Goal: Register for event/course

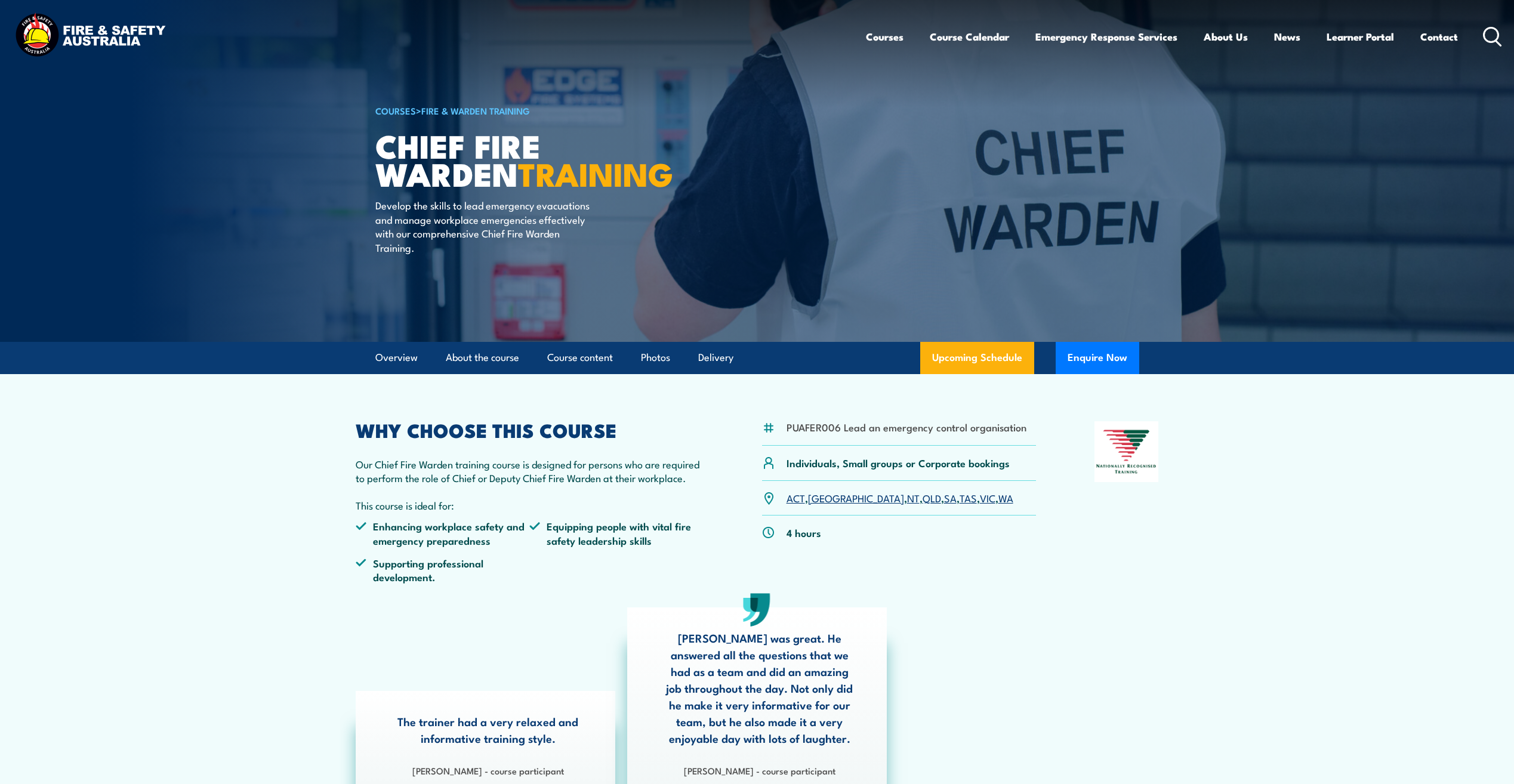
click at [944, 501] on link "SA" at bounding box center [950, 498] width 13 height 14
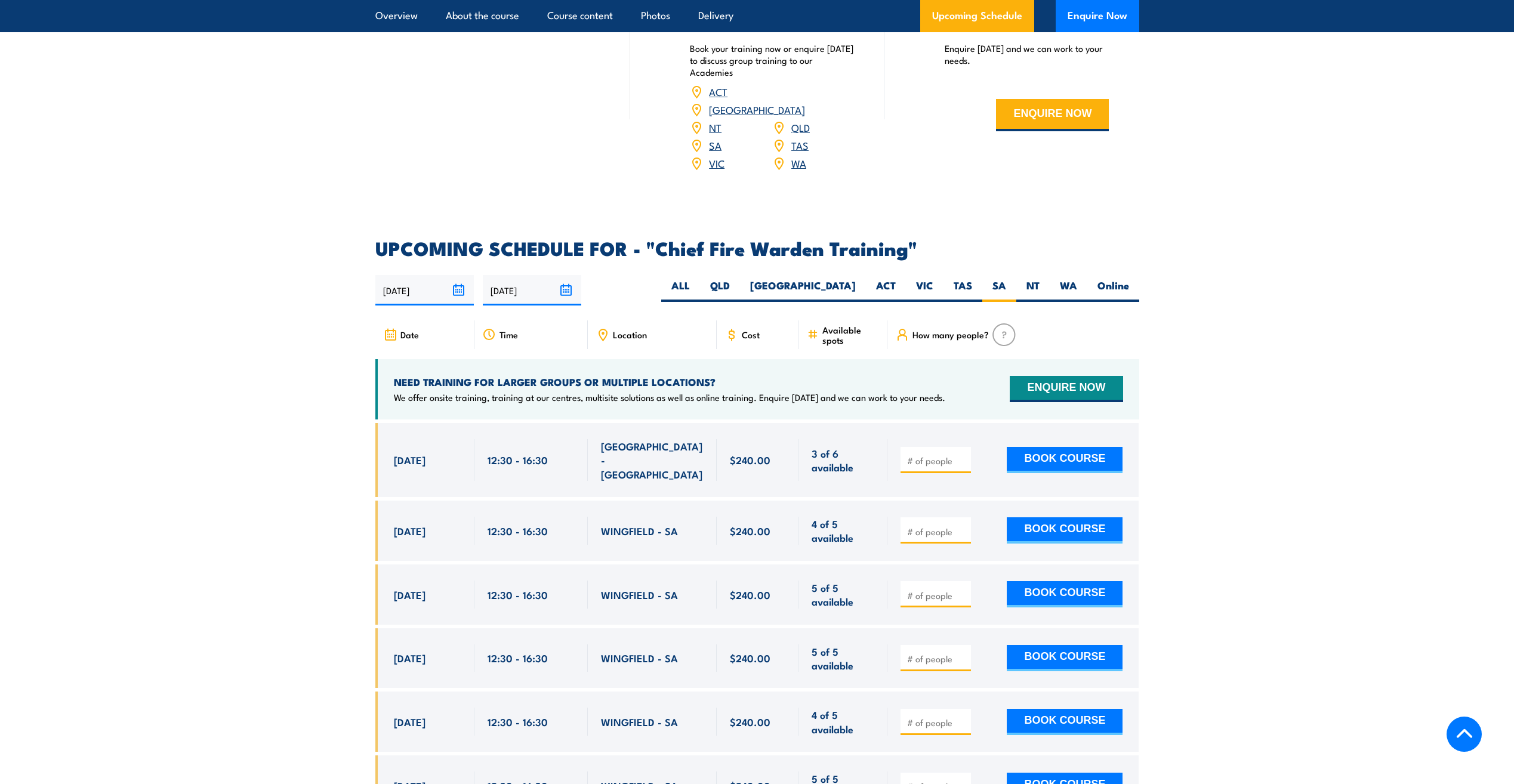
scroll to position [1770, 0]
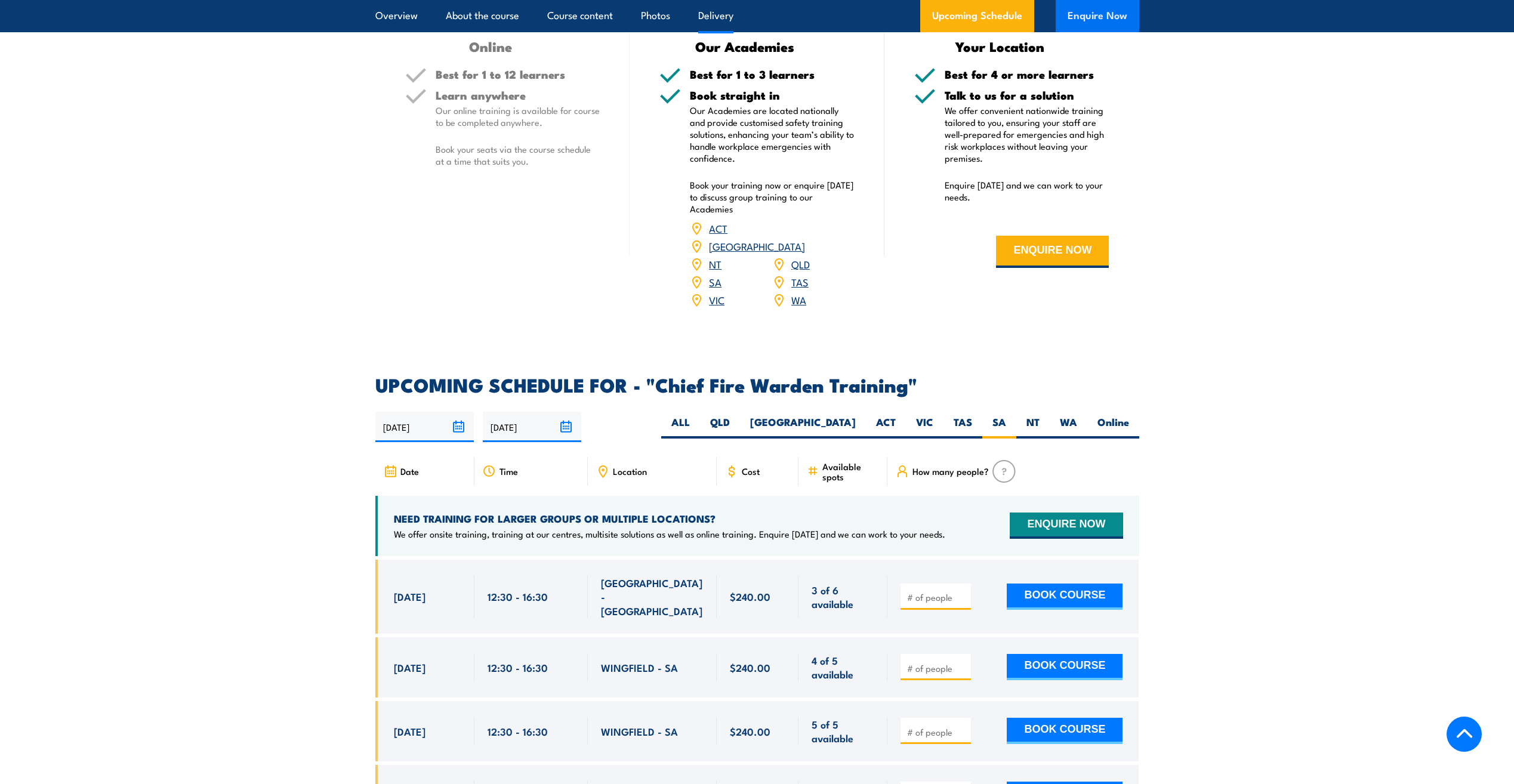
click at [1086, 12] on button "Enquire Now" at bounding box center [1097, 16] width 83 height 32
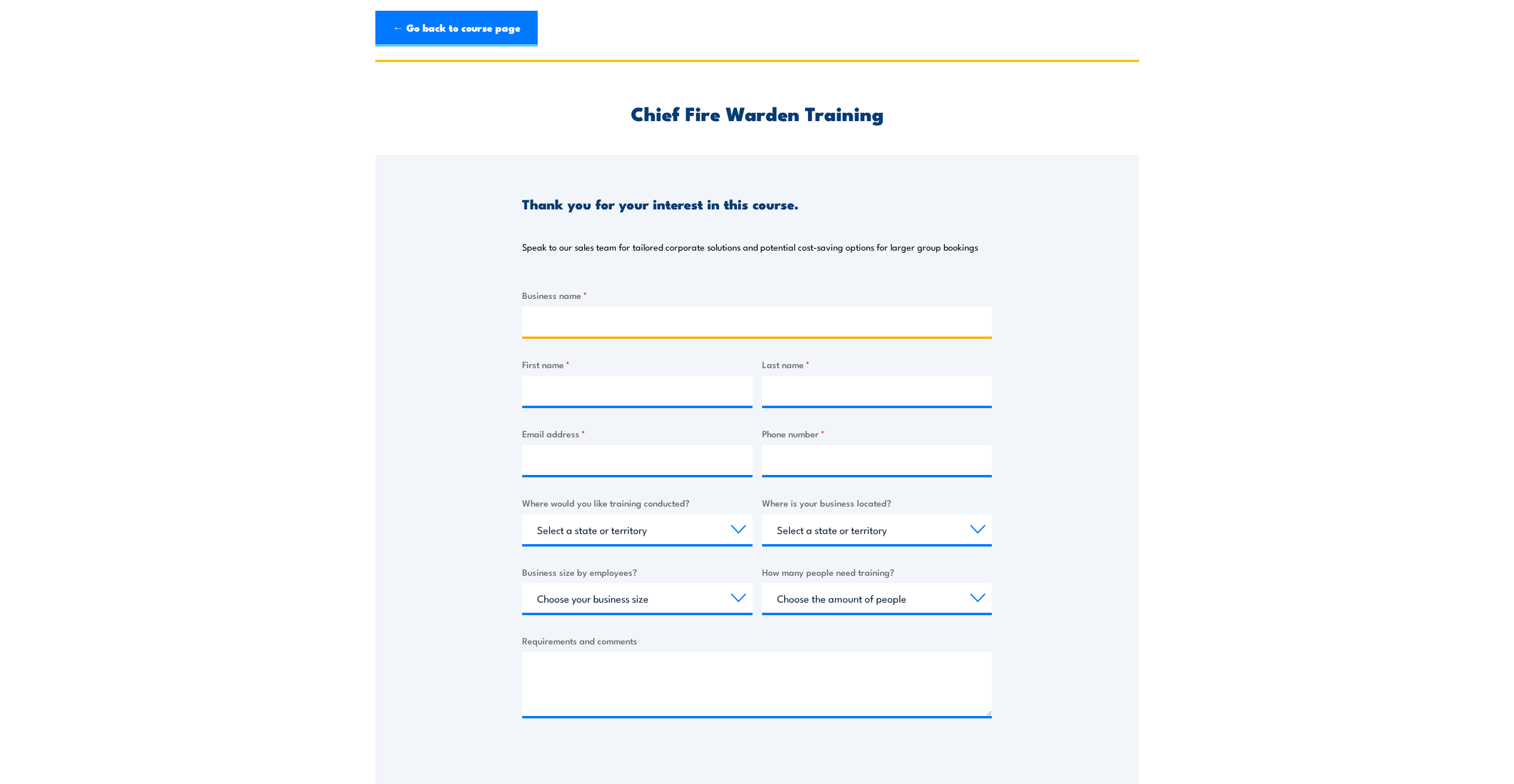
click at [704, 323] on input "Business name *" at bounding box center [757, 322] width 470 height 30
type input "Safcol Australia Pty Ltd"
type input "[PERSON_NAME]"
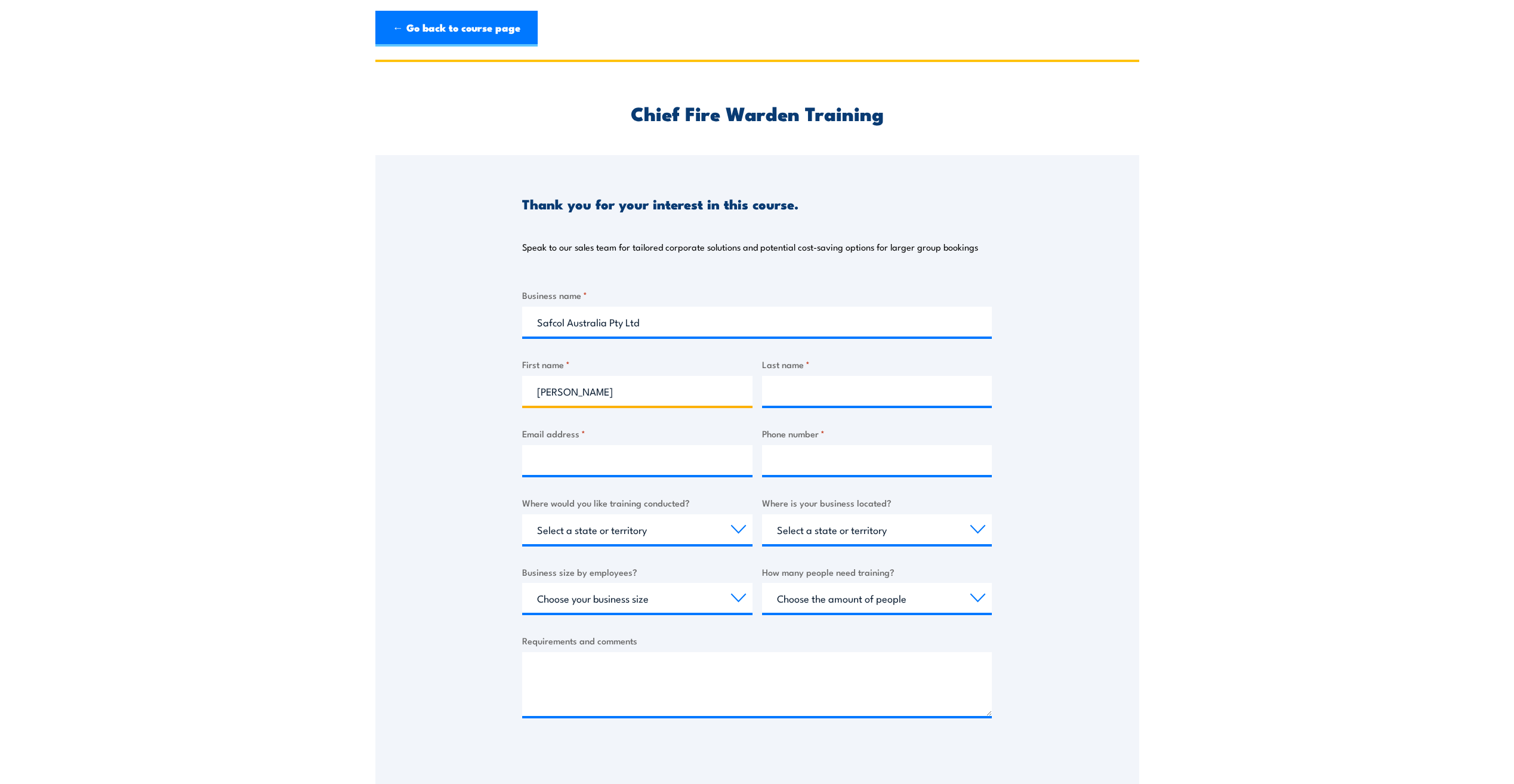
type input "[PERSON_NAME]"
type input "[EMAIL_ADDRESS][DOMAIN_NAME]"
type input "0882821041"
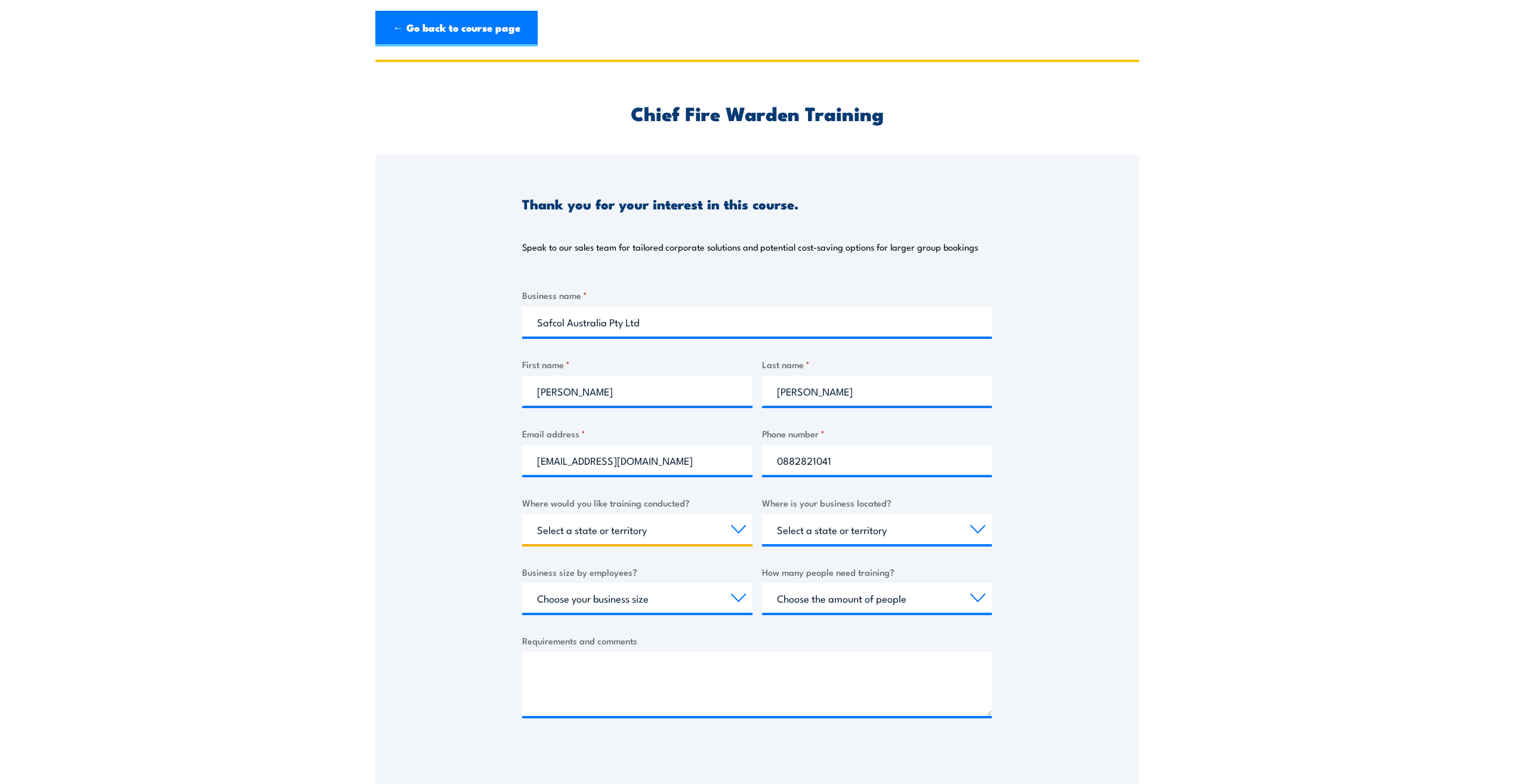
select select "SA"
drag, startPoint x: 863, startPoint y: 462, endPoint x: 752, endPoint y: 467, distance: 111.1
click at [752, 467] on div "Business name * Safcol Australia Pty Ltd First name * susan Last name * collier…" at bounding box center [757, 512] width 470 height 448
type input "0401489967"
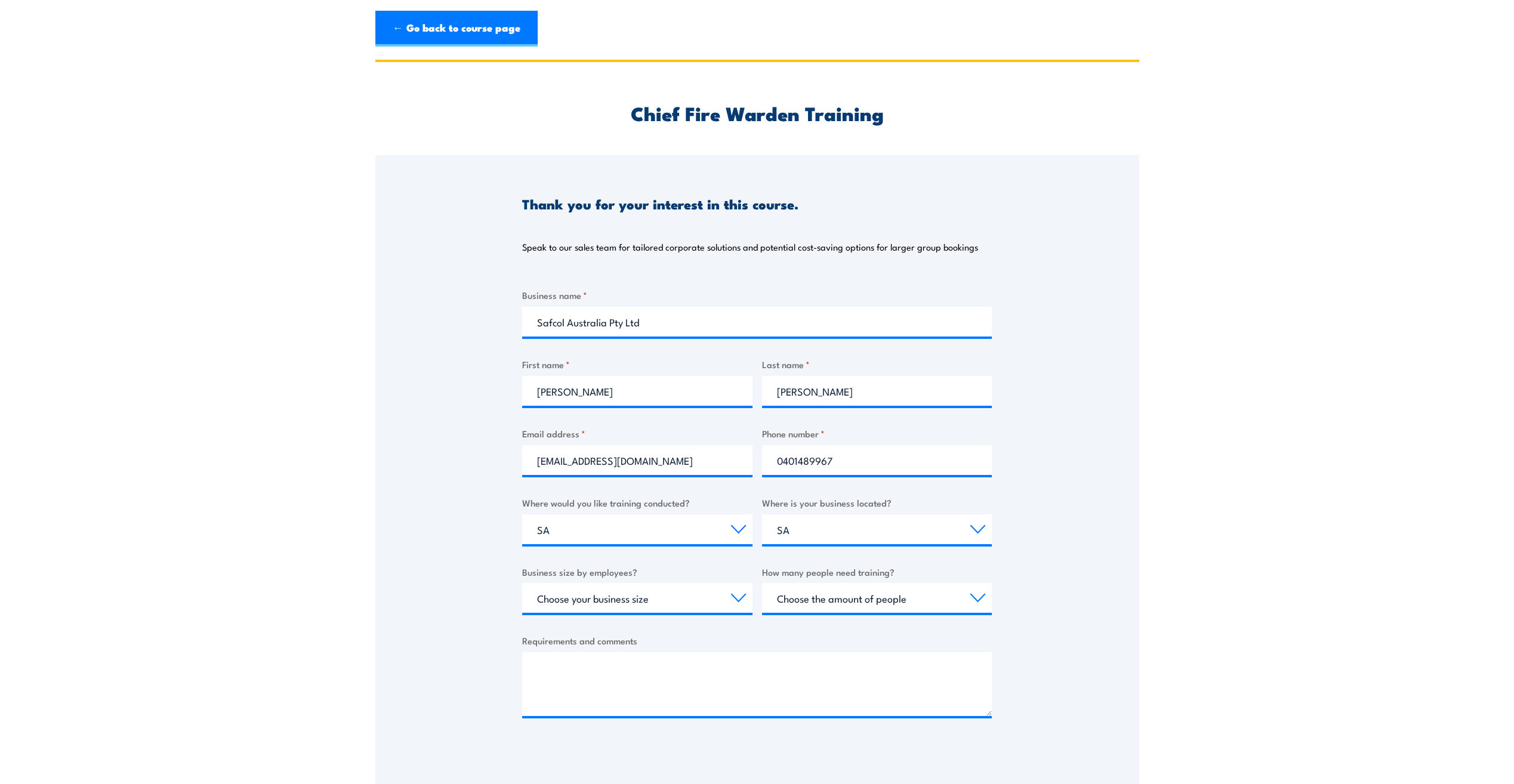
click at [1079, 438] on div "Thank you for your interest in this course. Speak to our sales team for tailore…" at bounding box center [757, 453] width 764 height 596
click at [698, 602] on select "Choose your business size 1 to 19 20 to 199 200+" at bounding box center [638, 598] width 231 height 30
select select "20 to 199"
click at [522, 583] on select "Choose your business size 1 to 19 20 to 199 200+" at bounding box center [638, 598] width 231 height 30
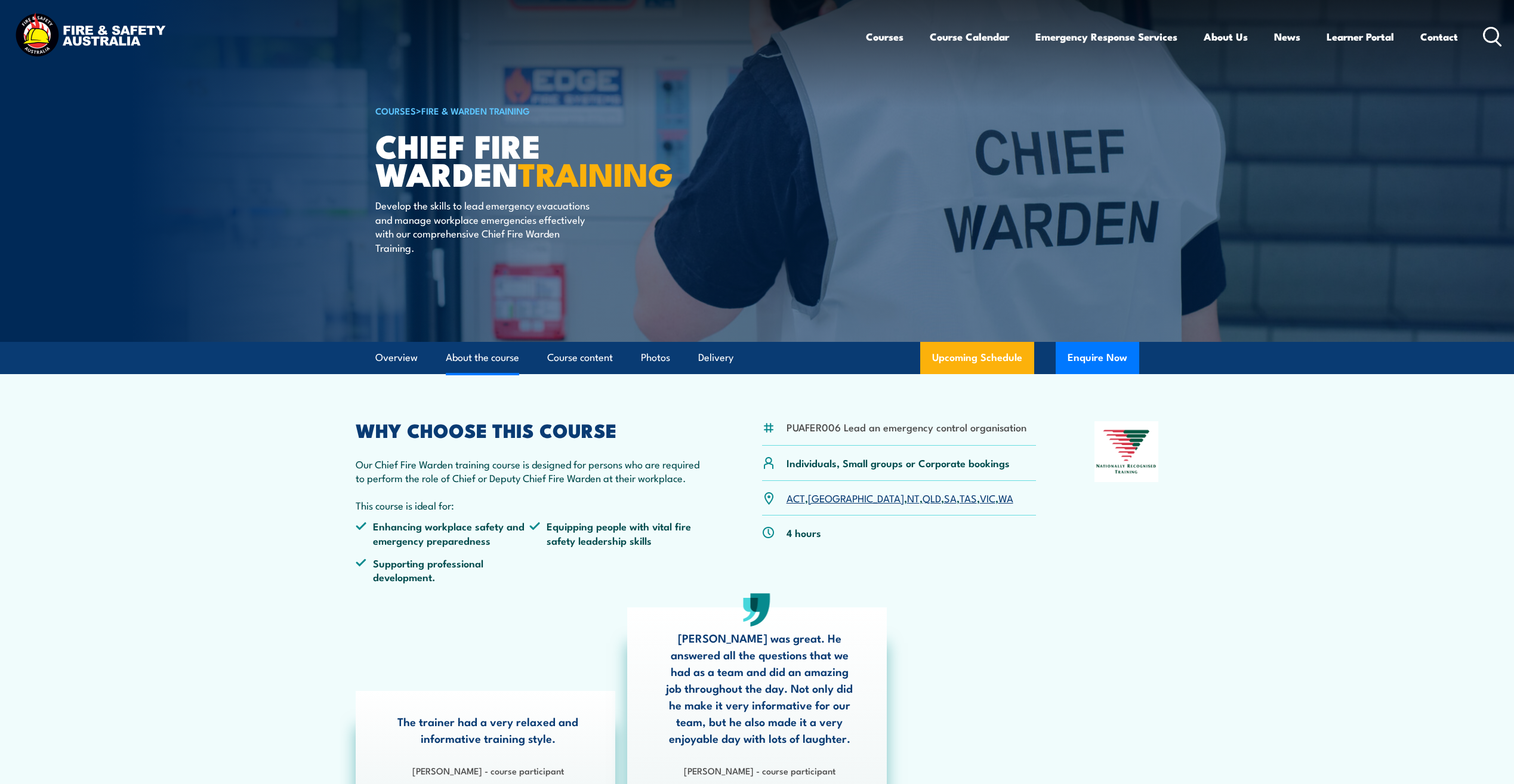
click at [499, 356] on link "About the course" at bounding box center [482, 357] width 73 height 32
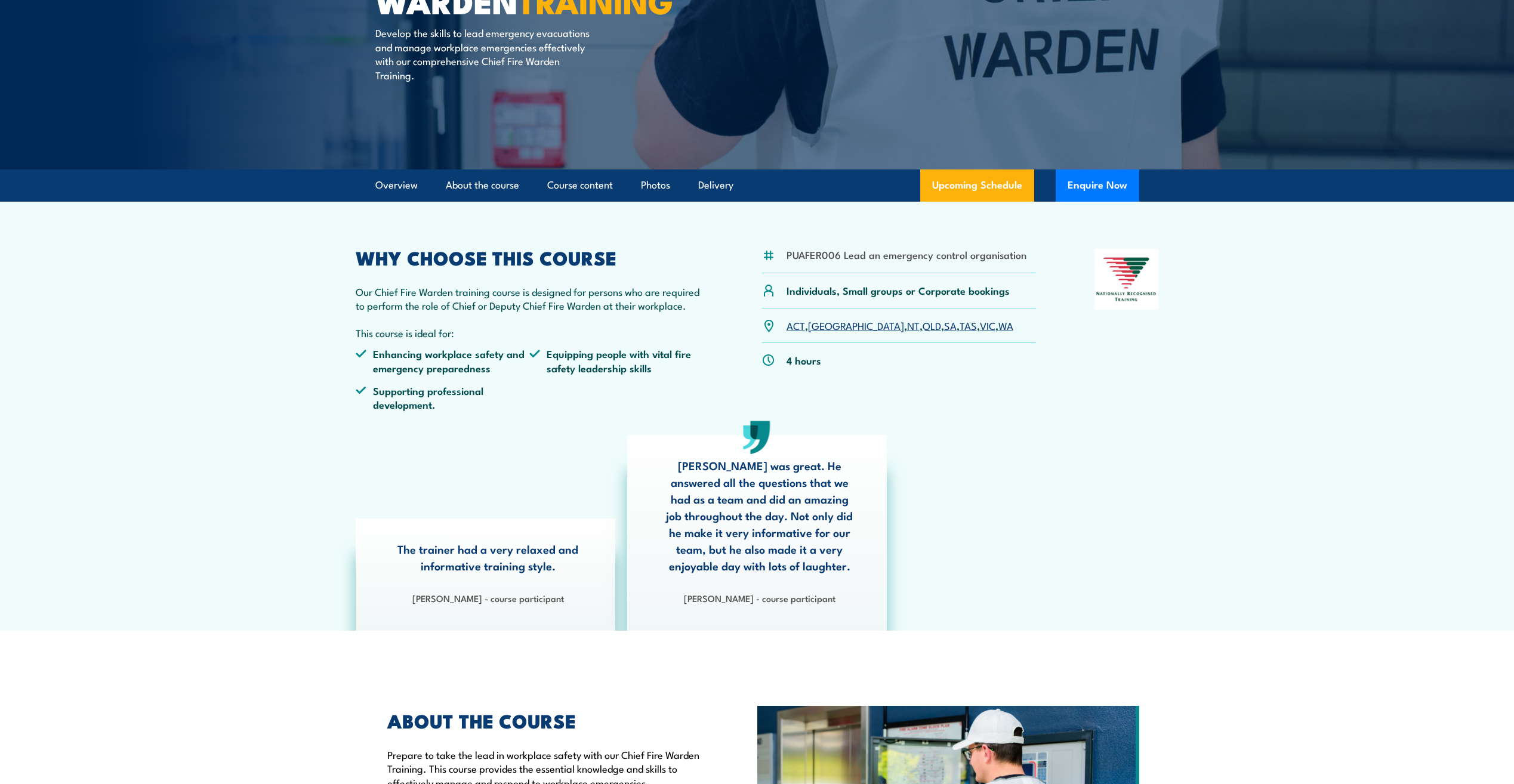
scroll to position [124, 0]
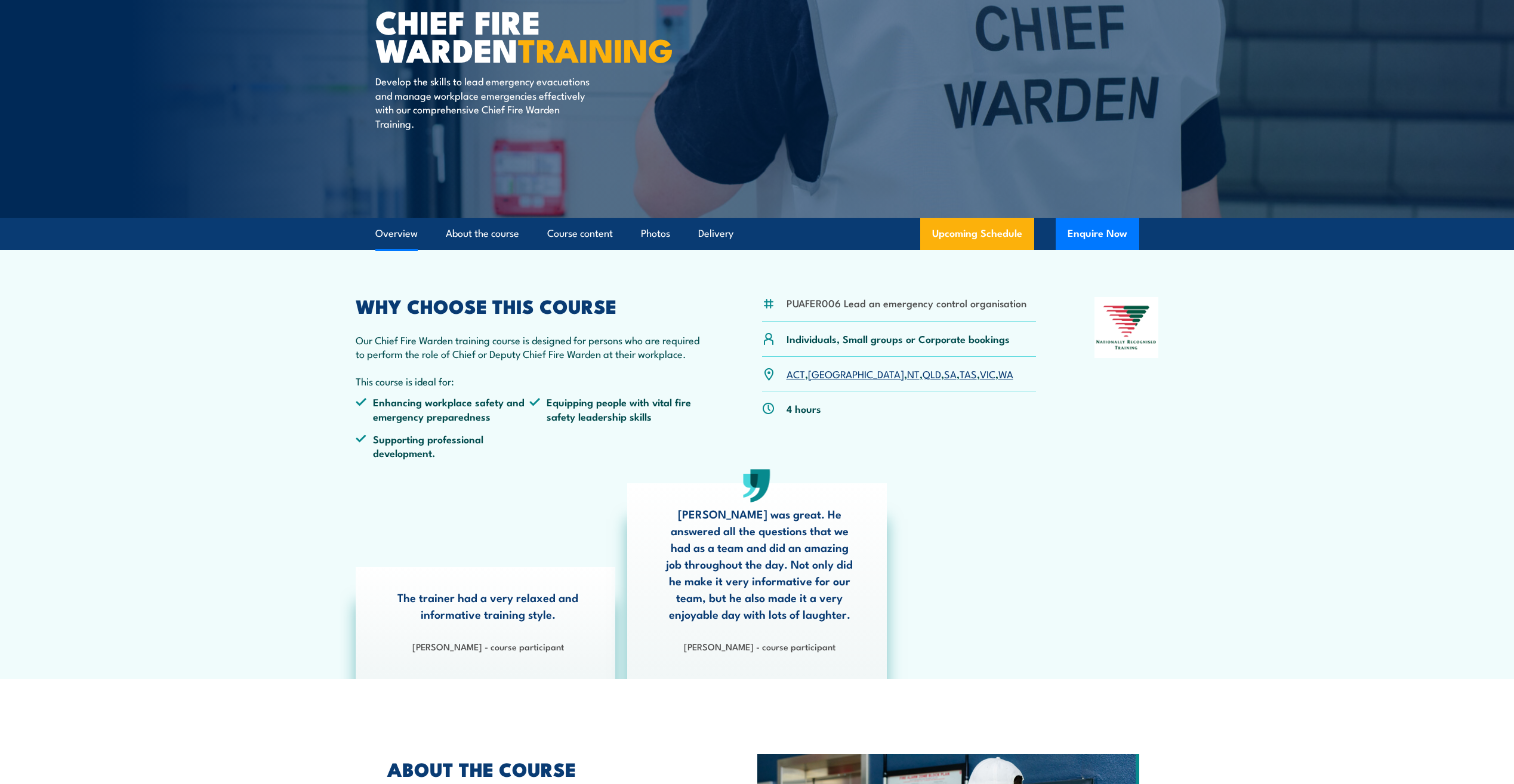
click at [402, 228] on link "Overview" at bounding box center [396, 234] width 43 height 32
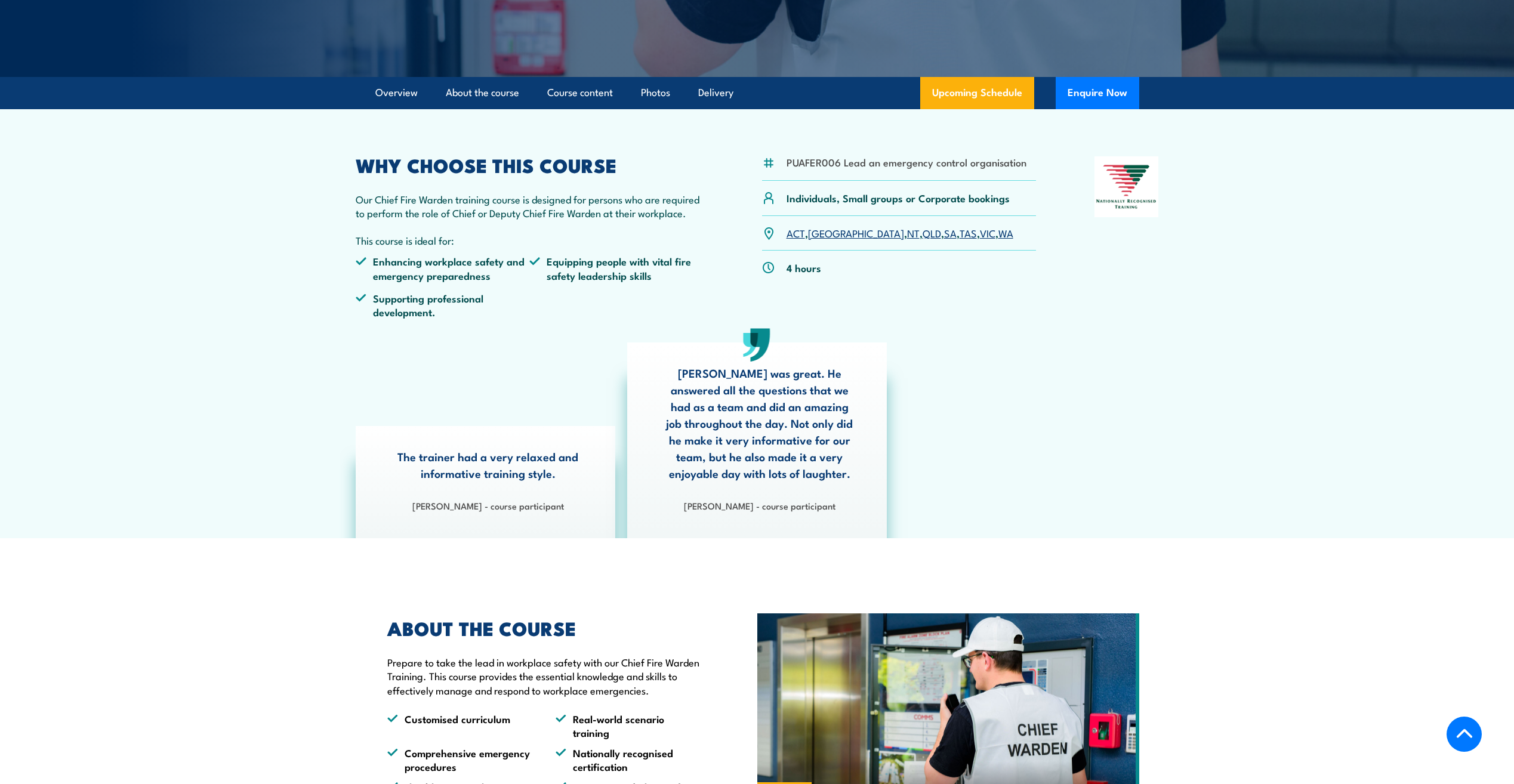
scroll to position [300, 0]
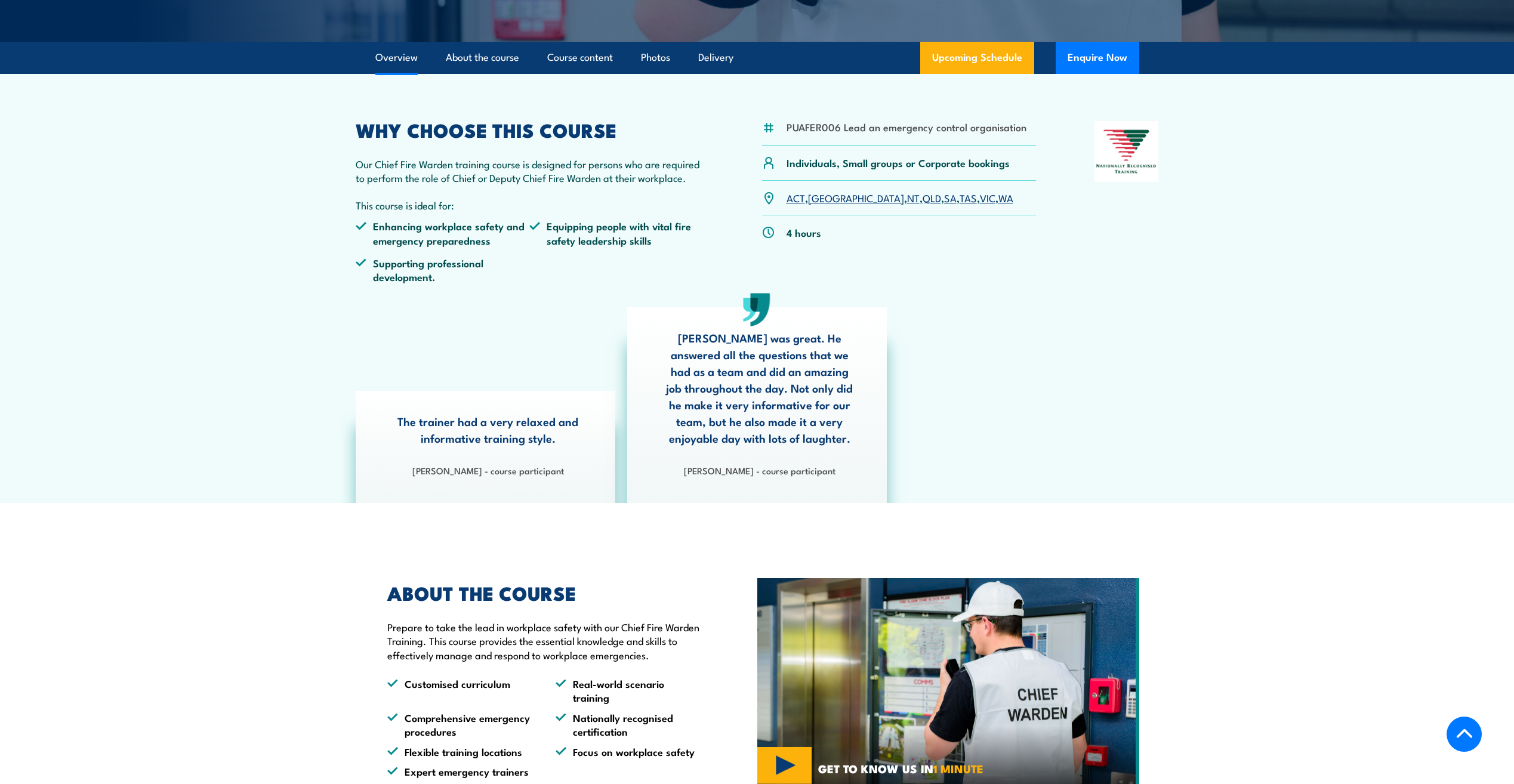
click at [944, 201] on link "SA" at bounding box center [950, 198] width 13 height 14
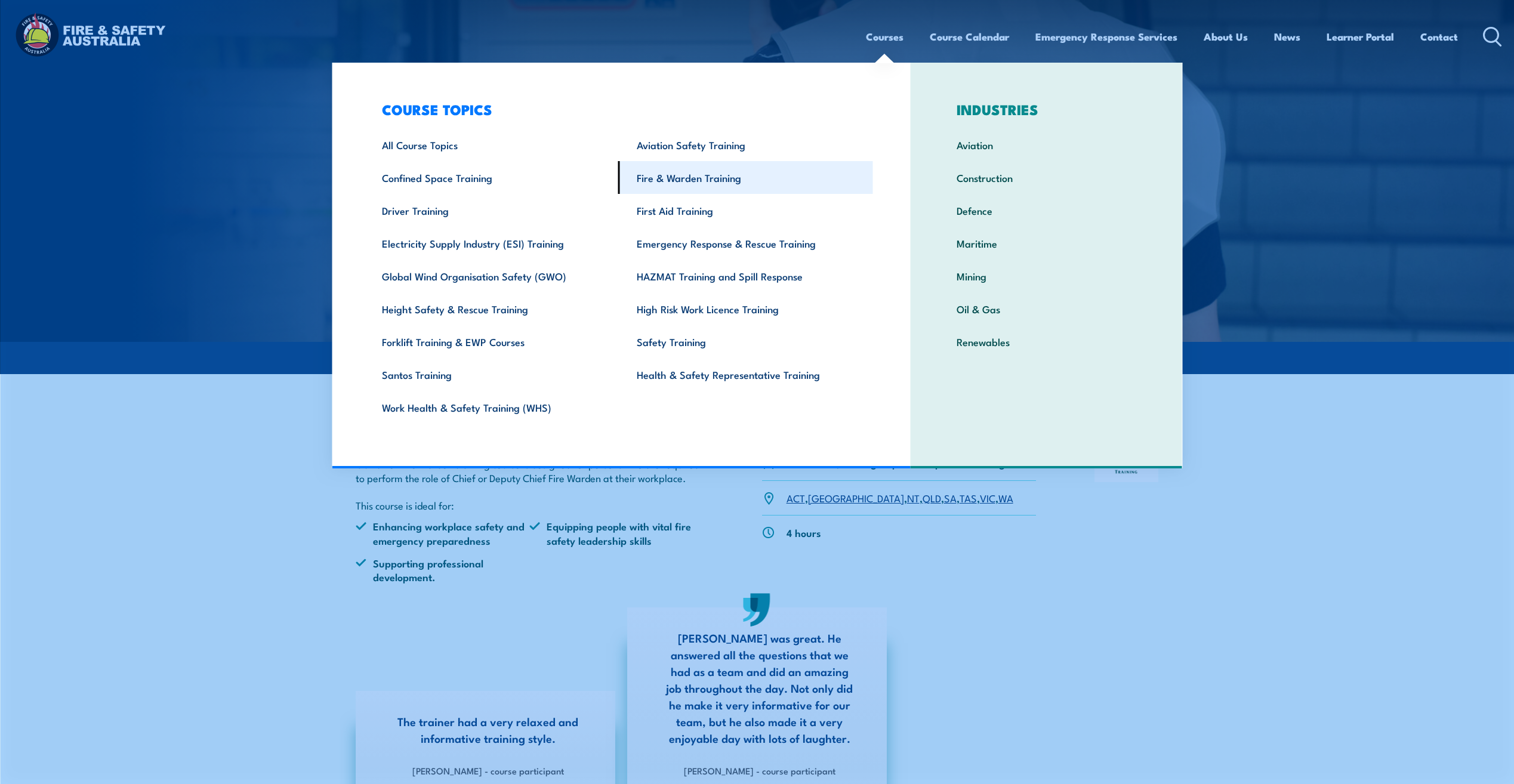
click at [728, 178] on link "Fire & Warden Training" at bounding box center [746, 177] width 255 height 33
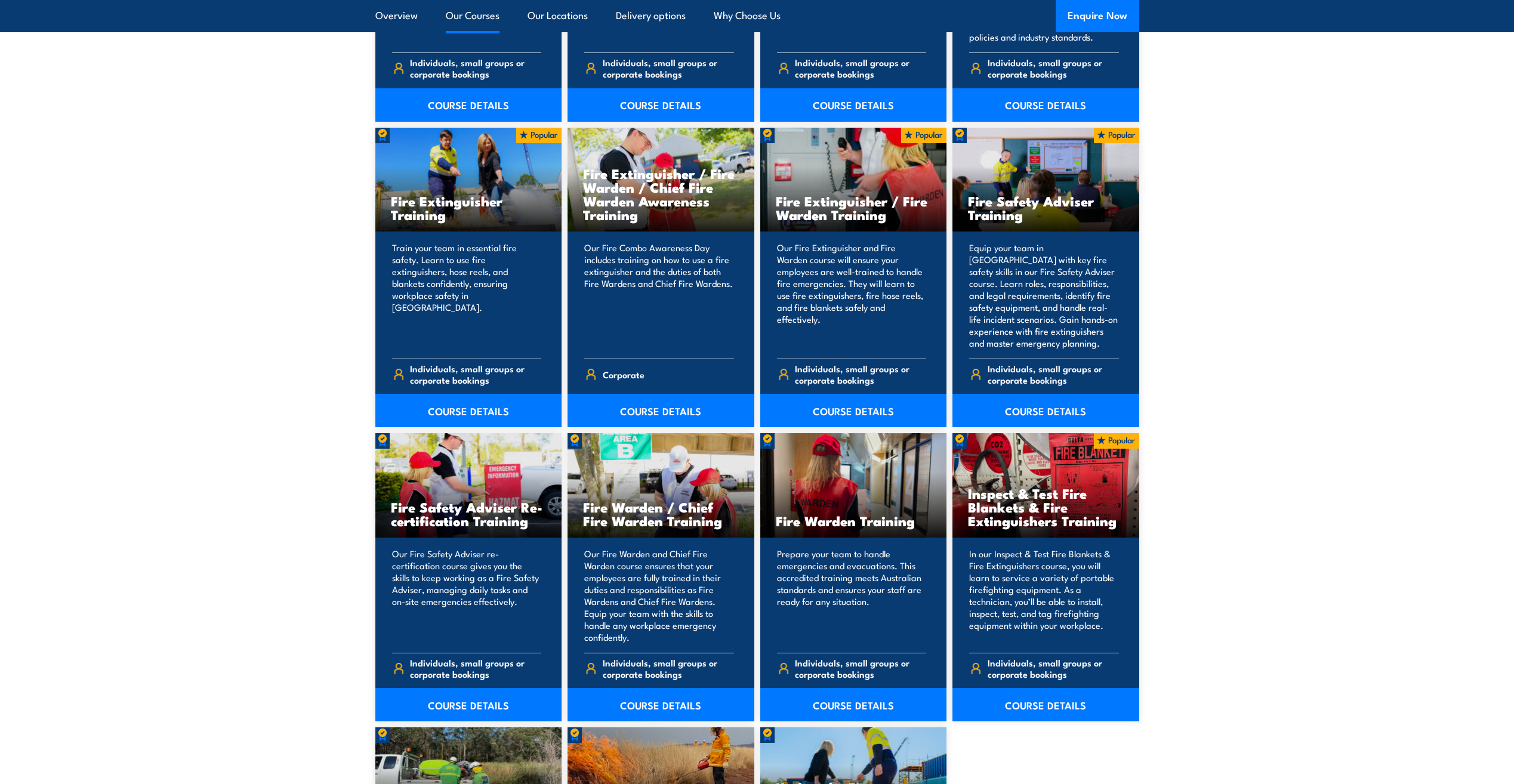
scroll to position [1253, 0]
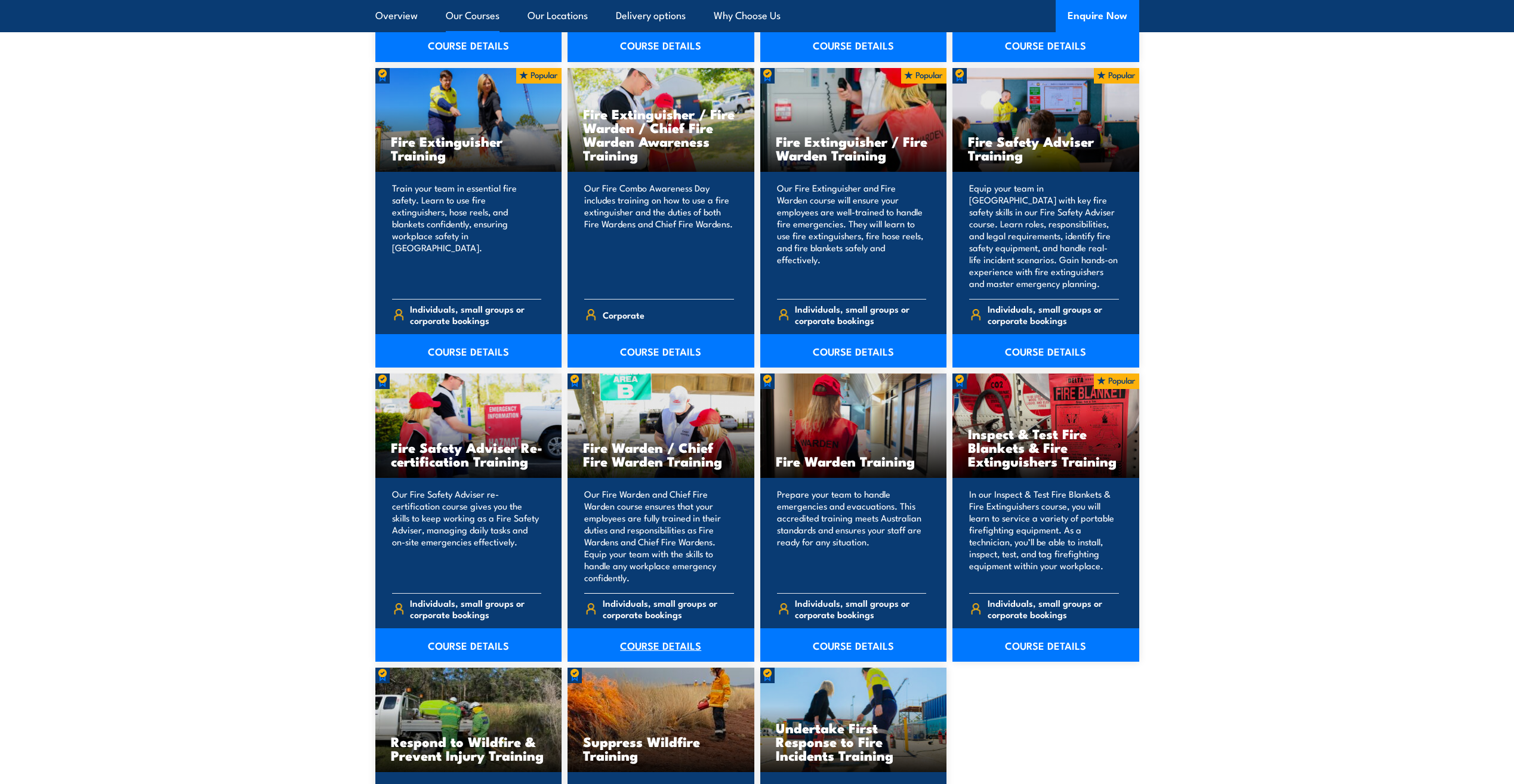
click at [682, 644] on link "COURSE DETAILS" at bounding box center [661, 645] width 187 height 34
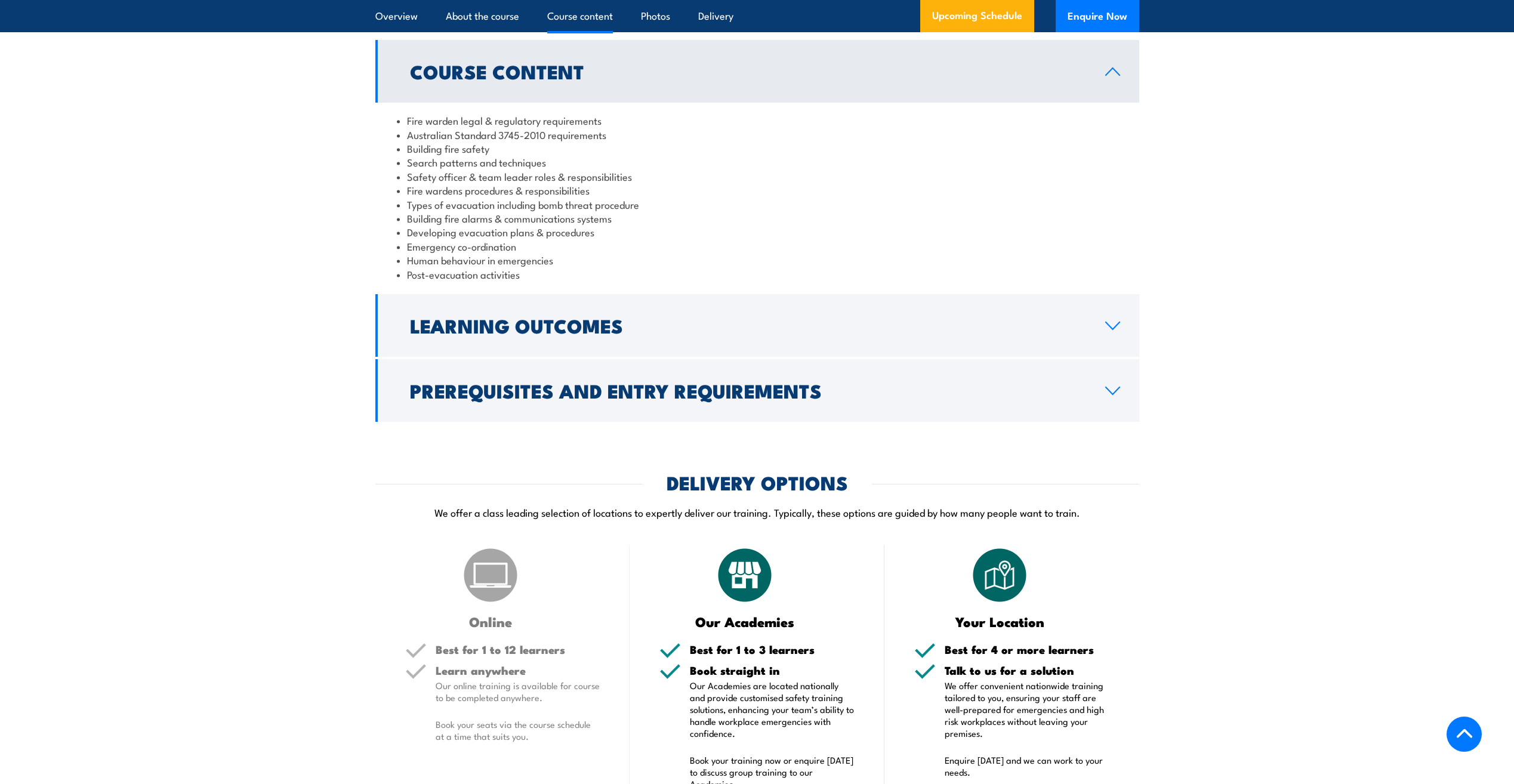
scroll to position [1193, 0]
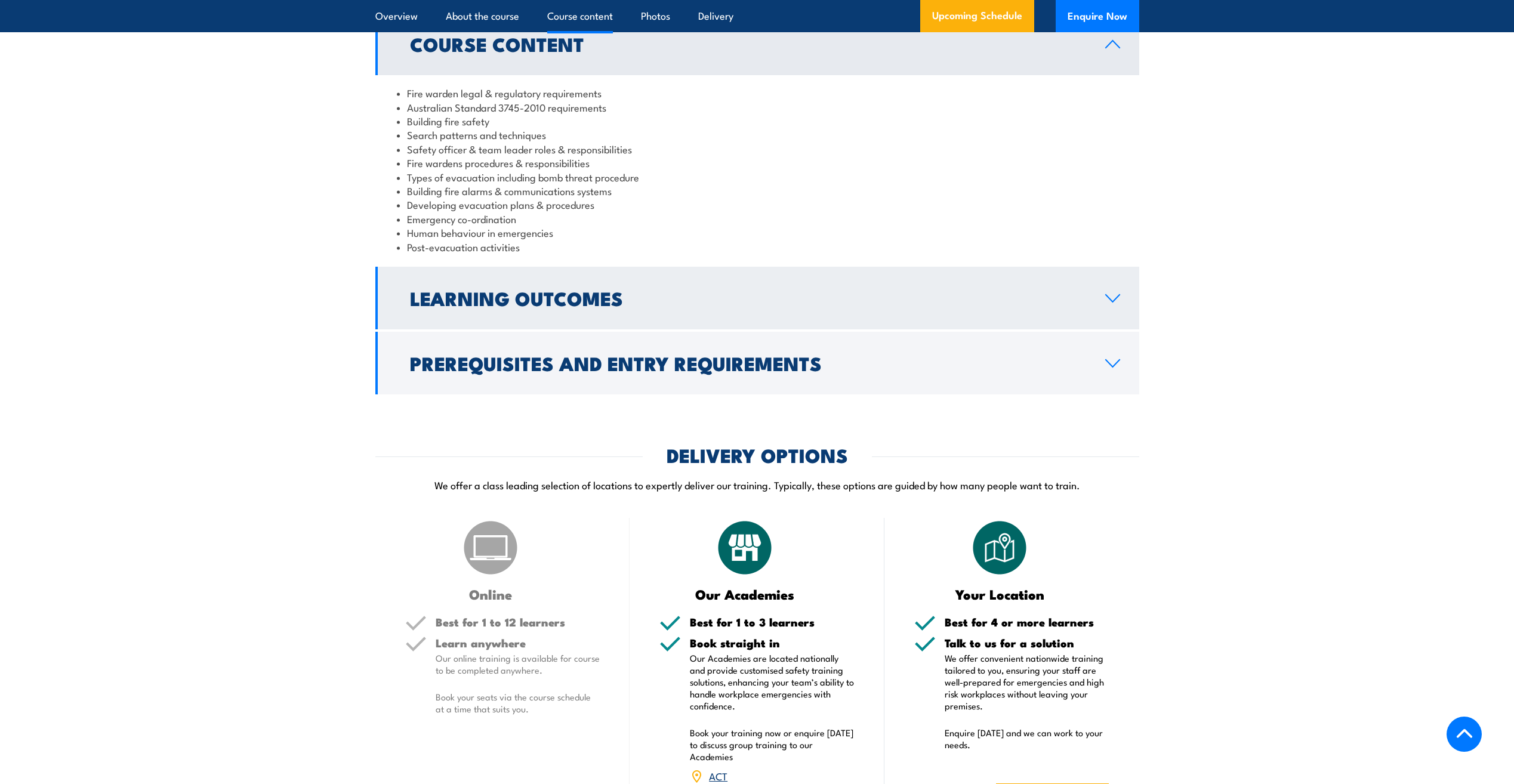
click at [544, 301] on h2 "Learning Outcomes" at bounding box center [748, 298] width 676 height 17
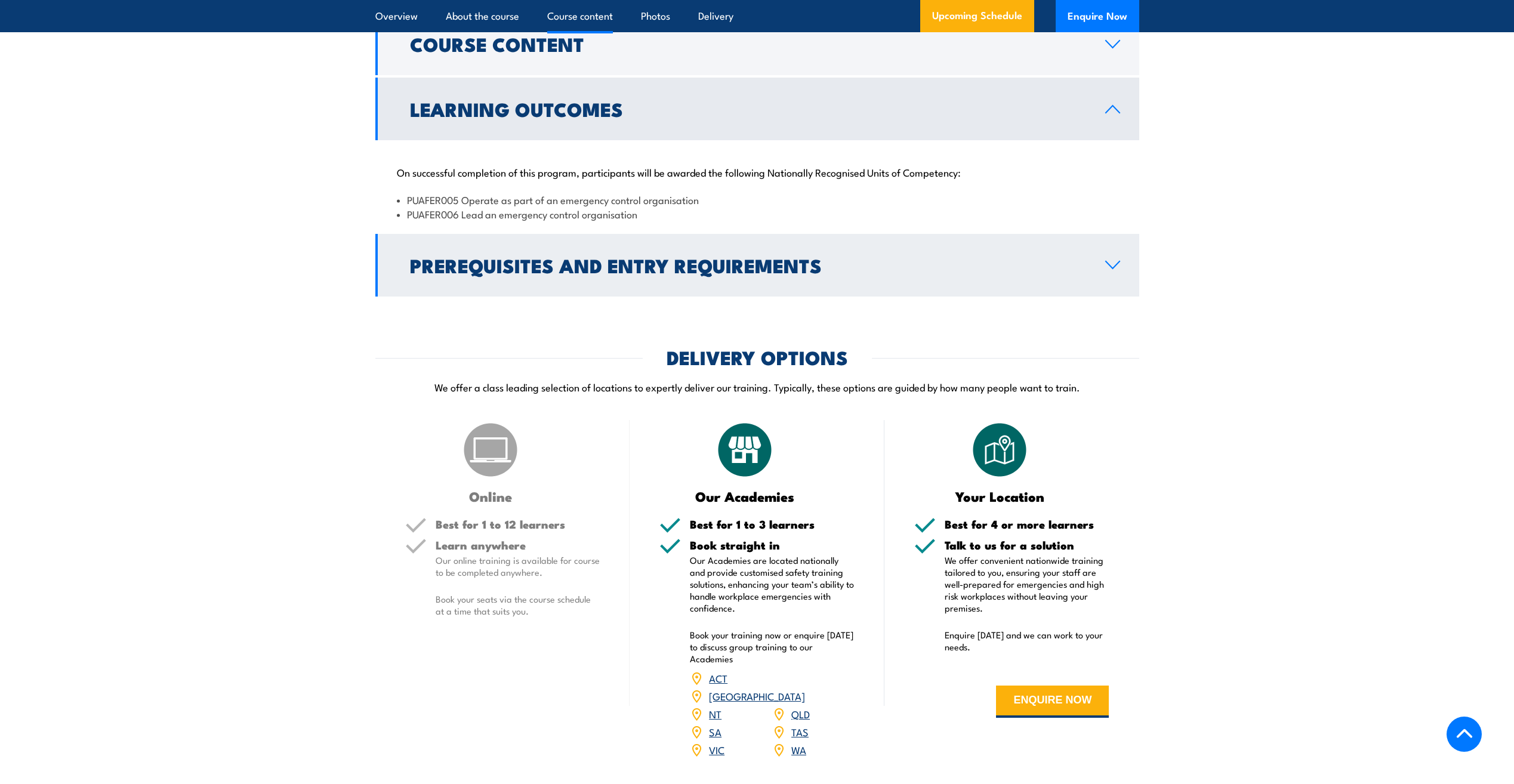
click at [521, 273] on h2 "Prerequisites and Entry Requirements" at bounding box center [748, 265] width 676 height 17
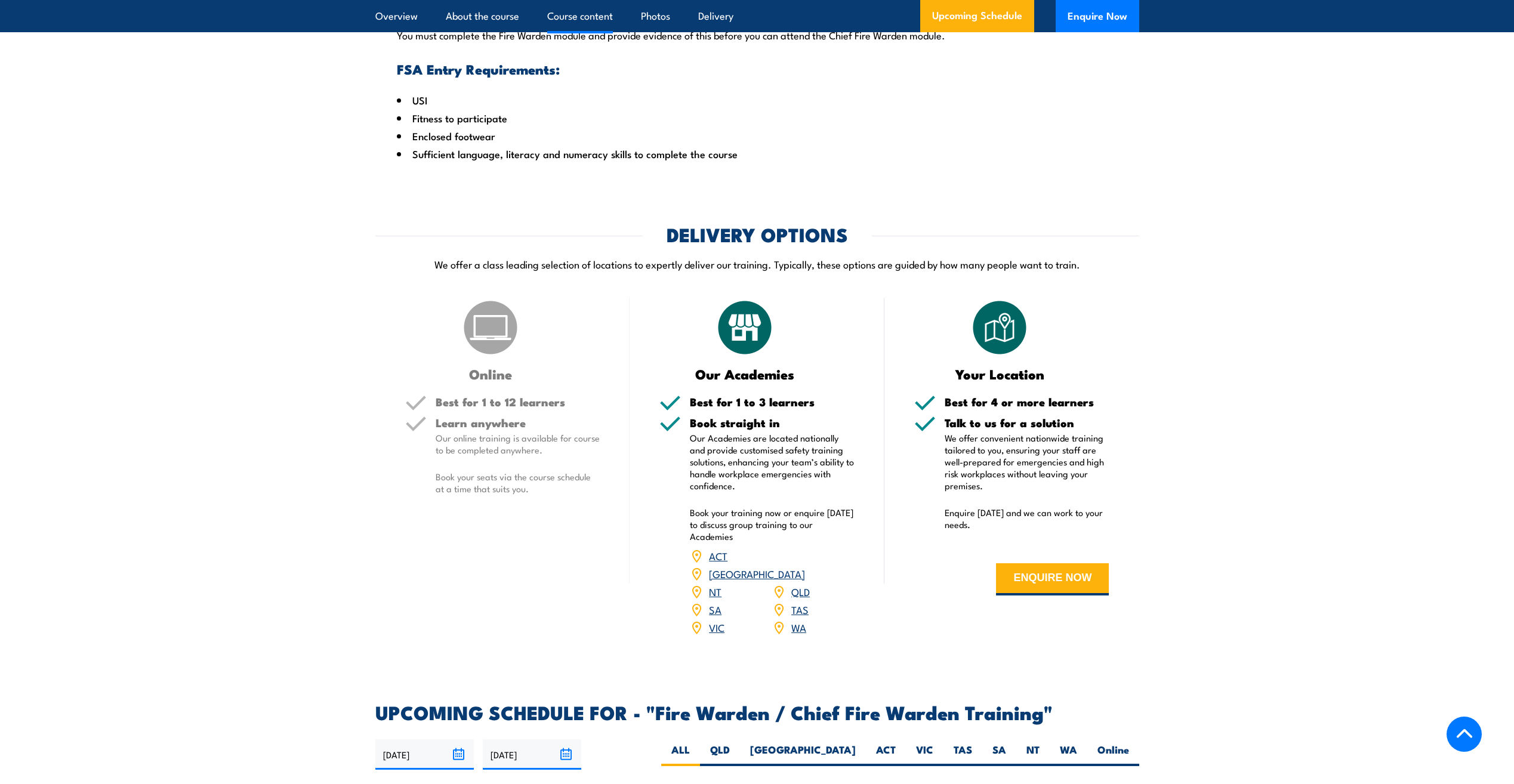
scroll to position [1432, 0]
click at [1061, 588] on button "ENQUIRE NOW" at bounding box center [1053, 579] width 113 height 32
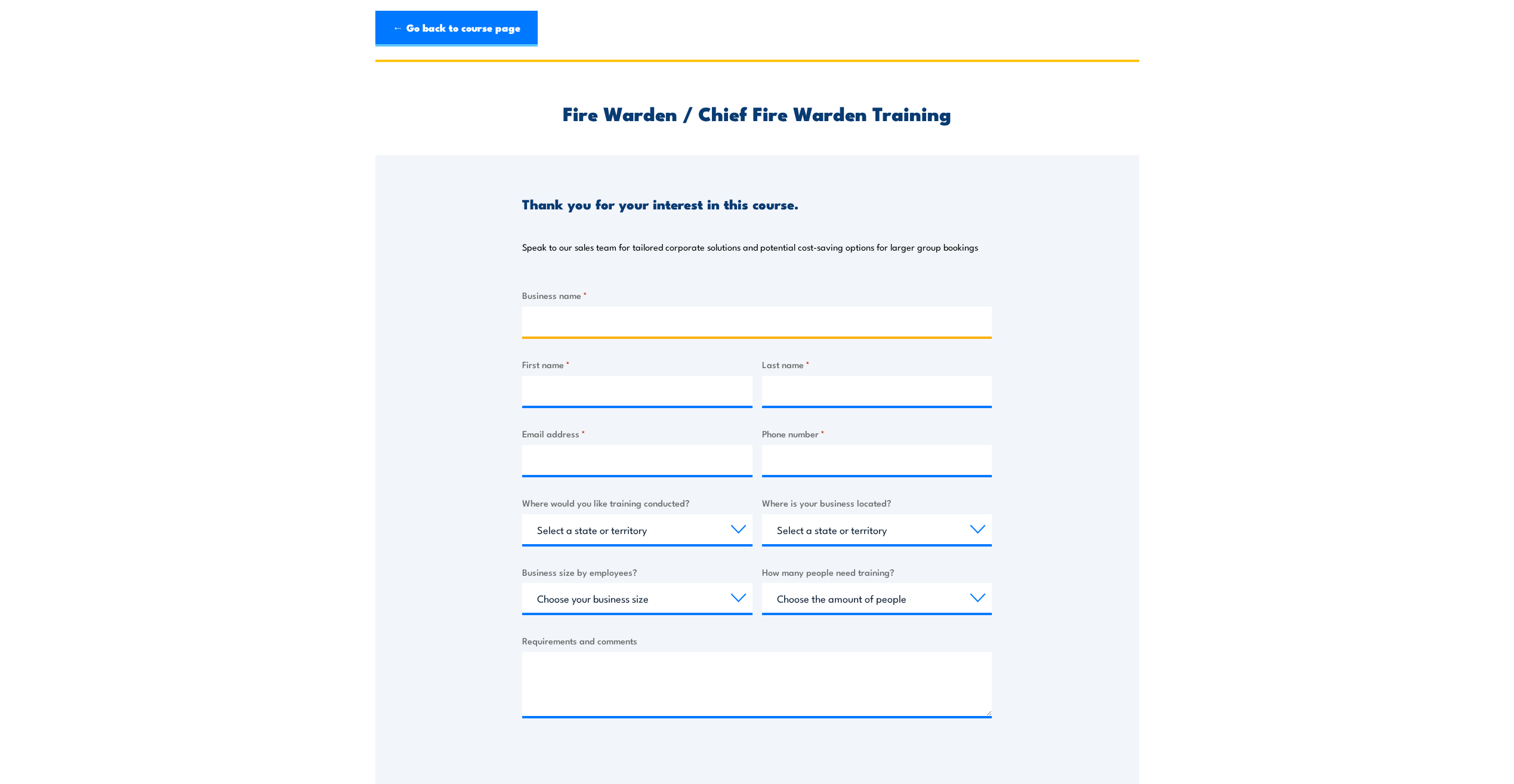
click at [583, 326] on input "Business name *" at bounding box center [757, 322] width 470 height 30
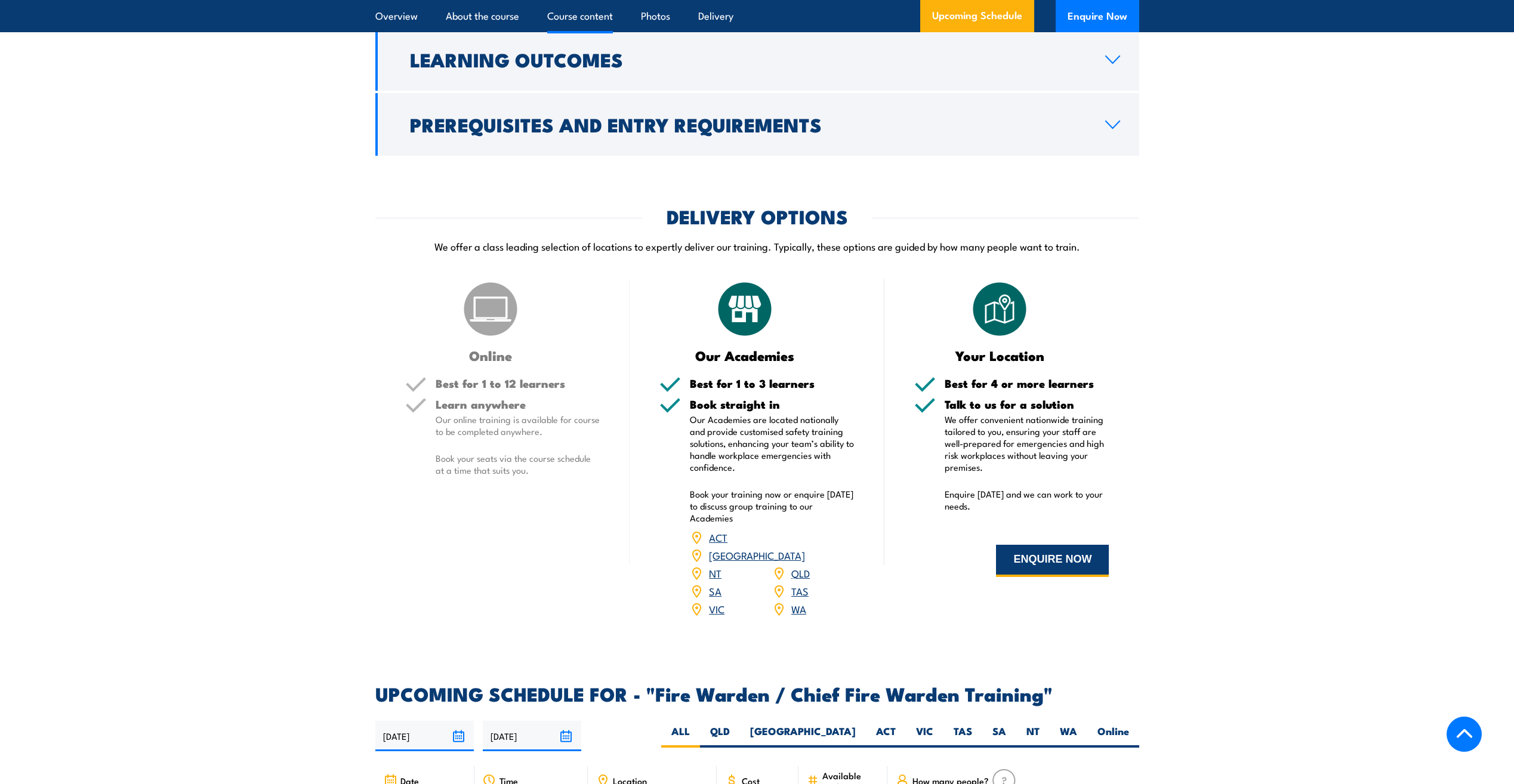
click at [1086, 577] on button "ENQUIRE NOW" at bounding box center [1053, 561] width 113 height 32
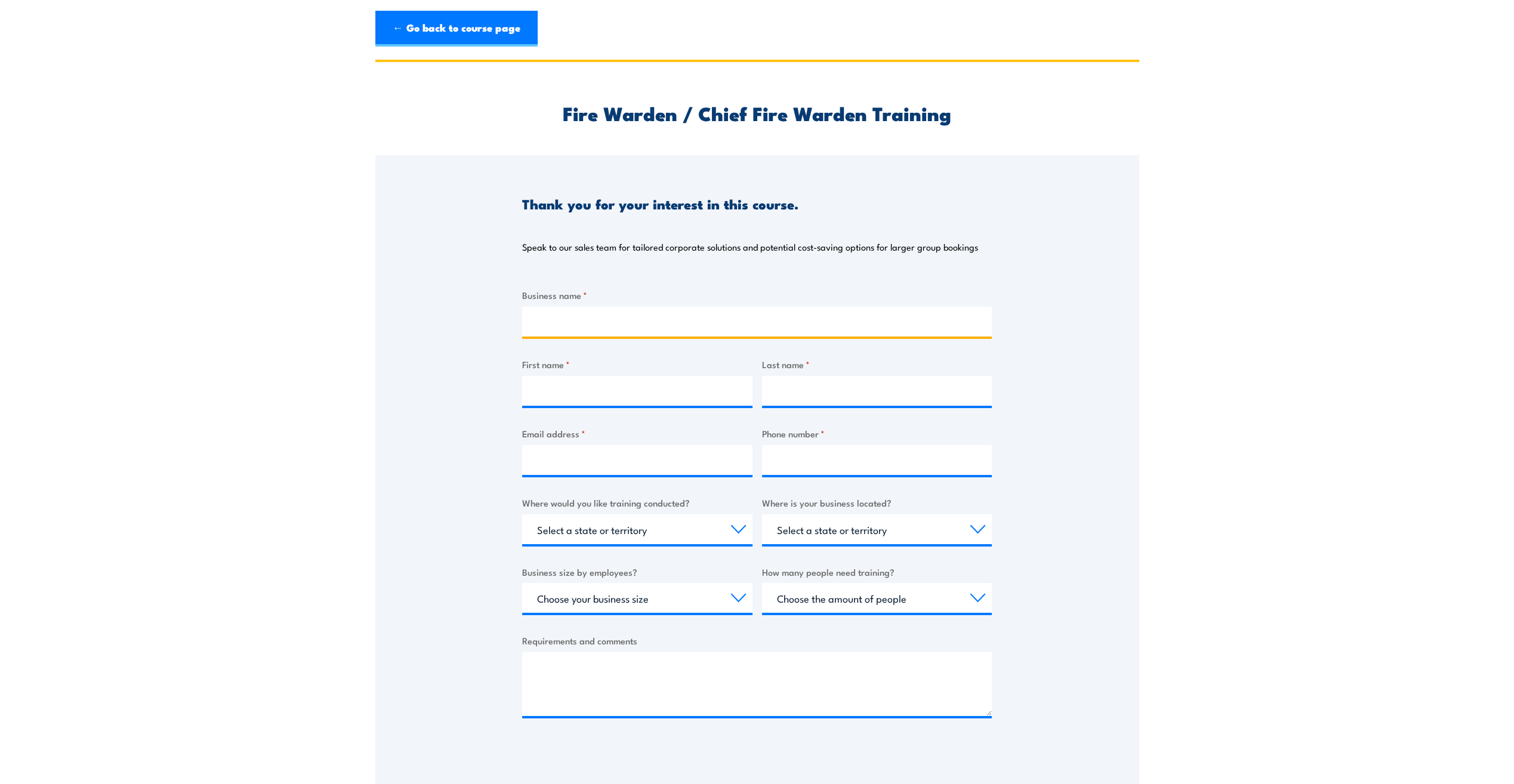
click at [650, 322] on input "Business name *" at bounding box center [757, 322] width 470 height 30
type input "Safcol Australia Pty Ltd"
type input "susan"
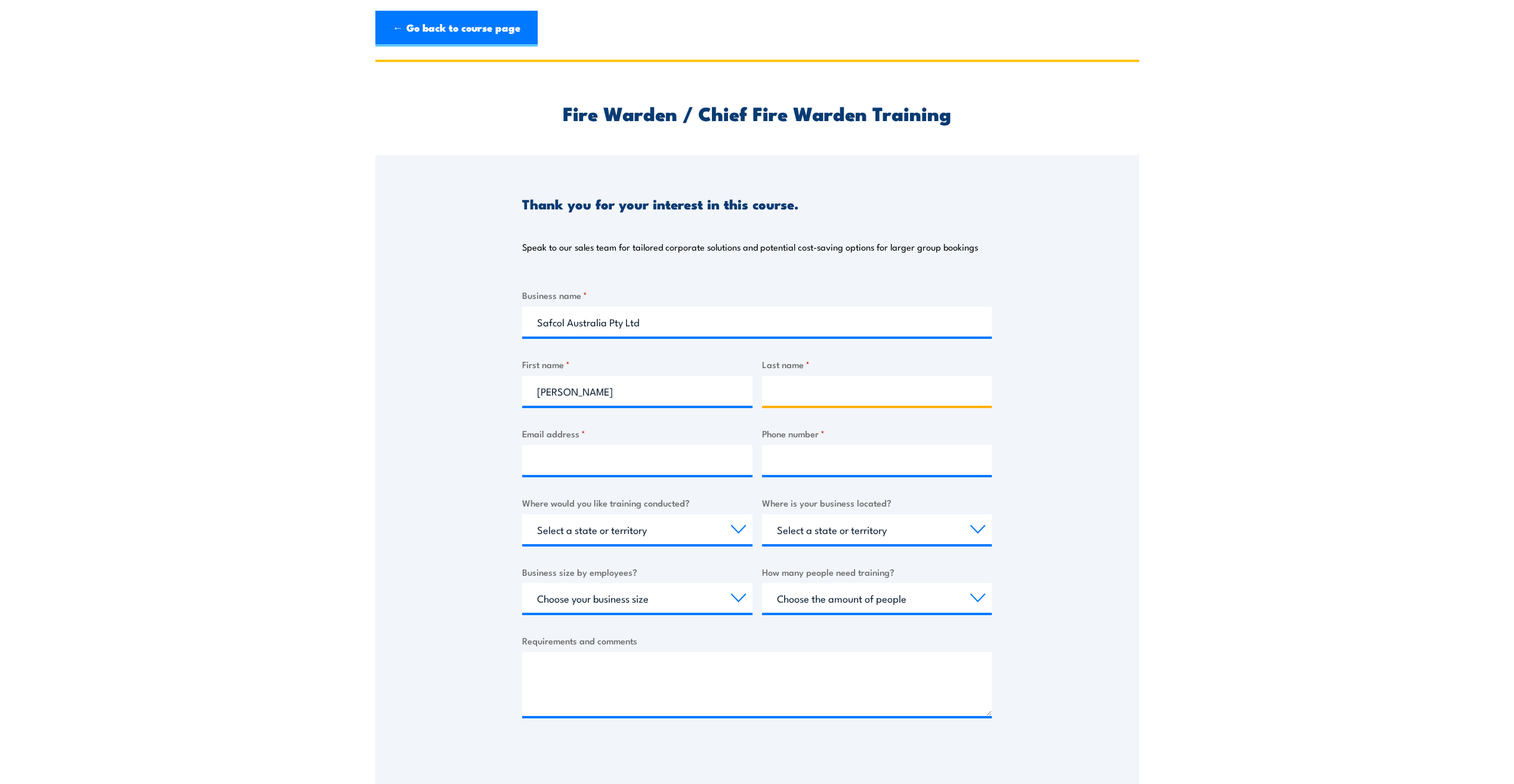
type input "collier"
type input "scollier@safcol.com.au"
type input "0882821041"
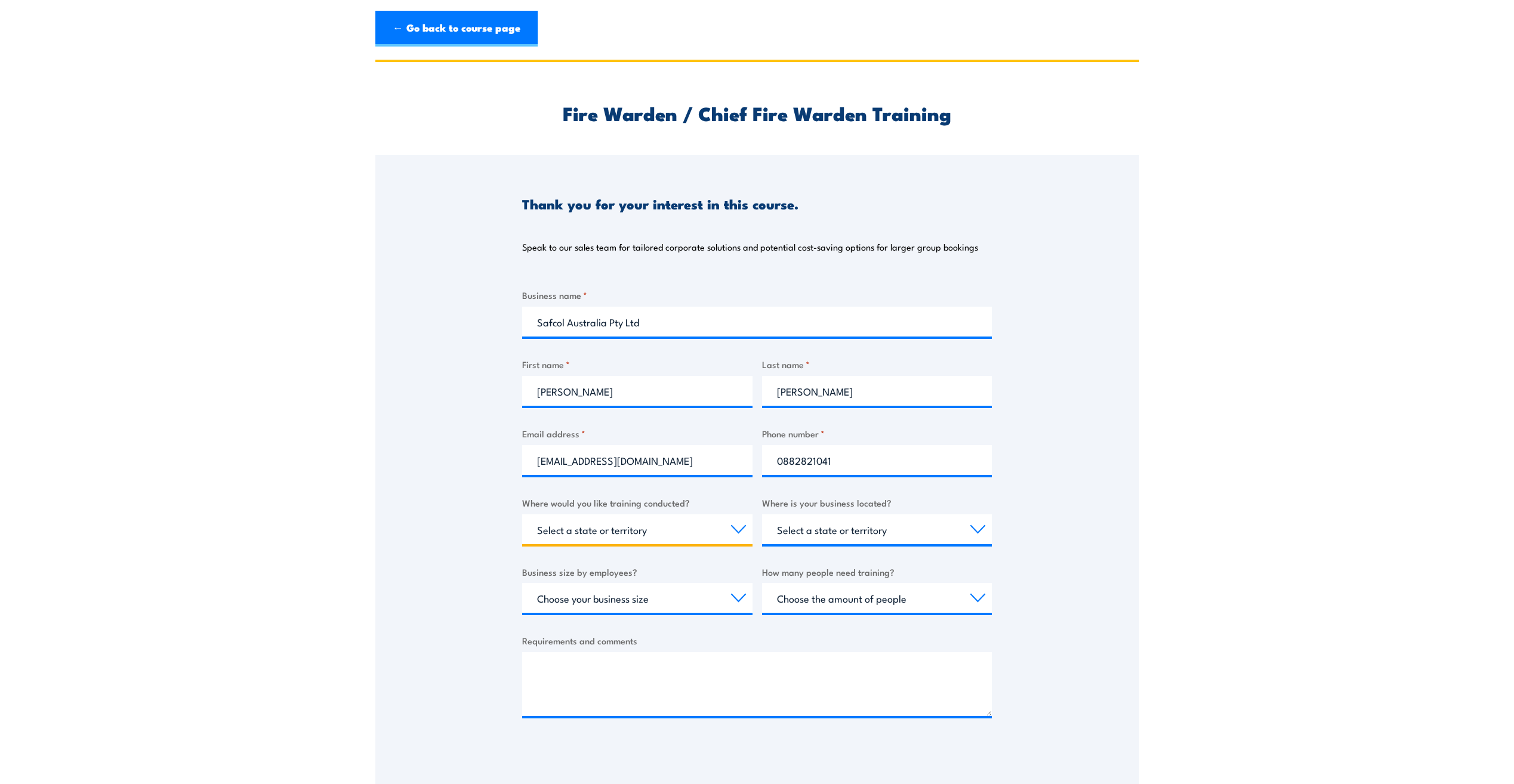
select select "SA"
drag, startPoint x: 864, startPoint y: 466, endPoint x: 732, endPoint y: 457, distance: 132.3
click at [733, 463] on div "Business name * Safcol Australia Pty Ltd First name * susan Last name * collier…" at bounding box center [757, 512] width 470 height 448
type input "0401489967"
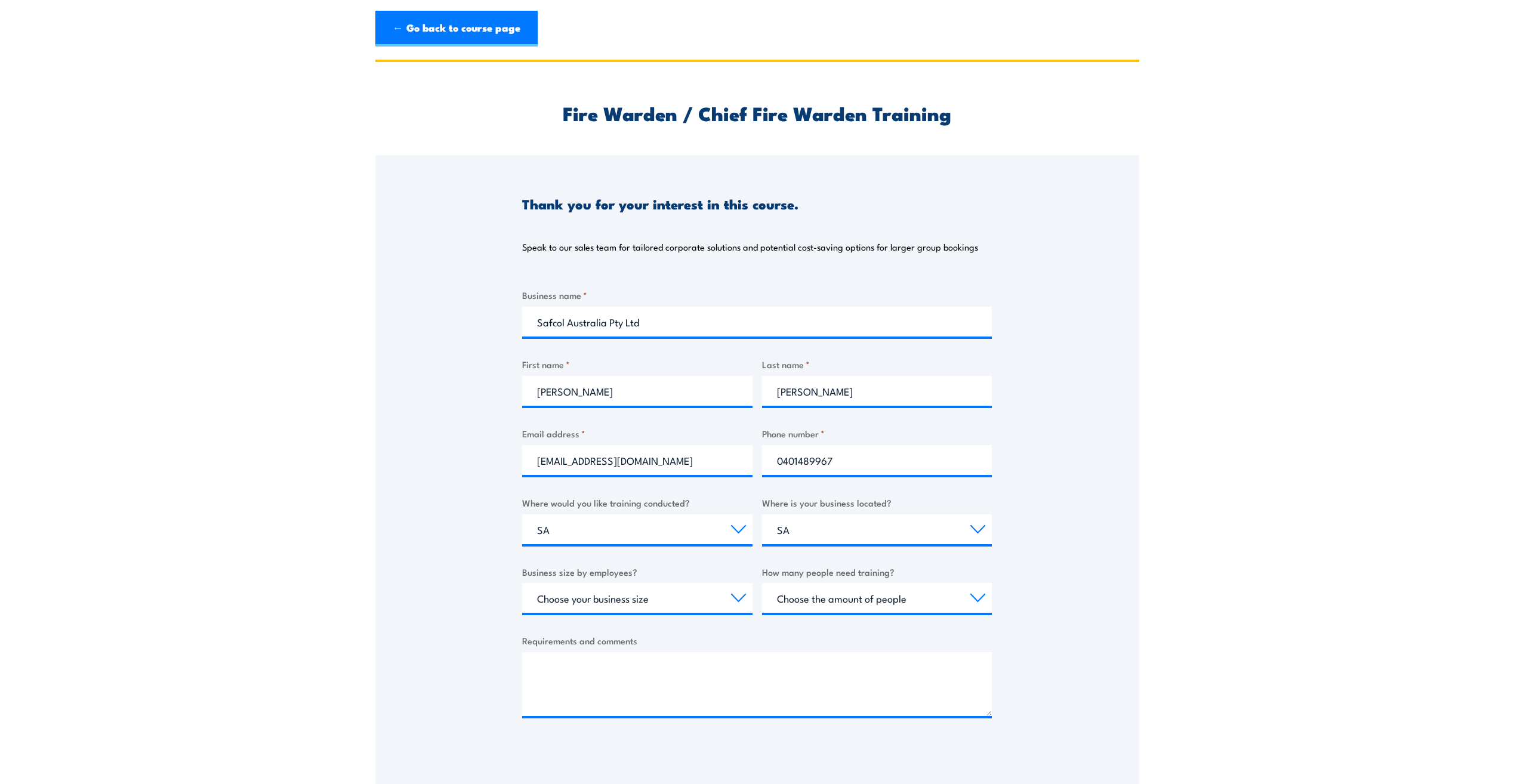
click at [700, 566] on label "Business size by employees?" at bounding box center [638, 571] width 231 height 14
click at [700, 583] on select "Choose your business size 1 to 19 20 to 199 200+" at bounding box center [638, 598] width 231 height 30
click at [737, 605] on select "Choose your business size 1 to 19 20 to 199 200+" at bounding box center [638, 598] width 231 height 30
select select "20 to 199"
click at [522, 583] on select "Choose your business size 1 to 19 20 to 199 200+" at bounding box center [638, 598] width 231 height 30
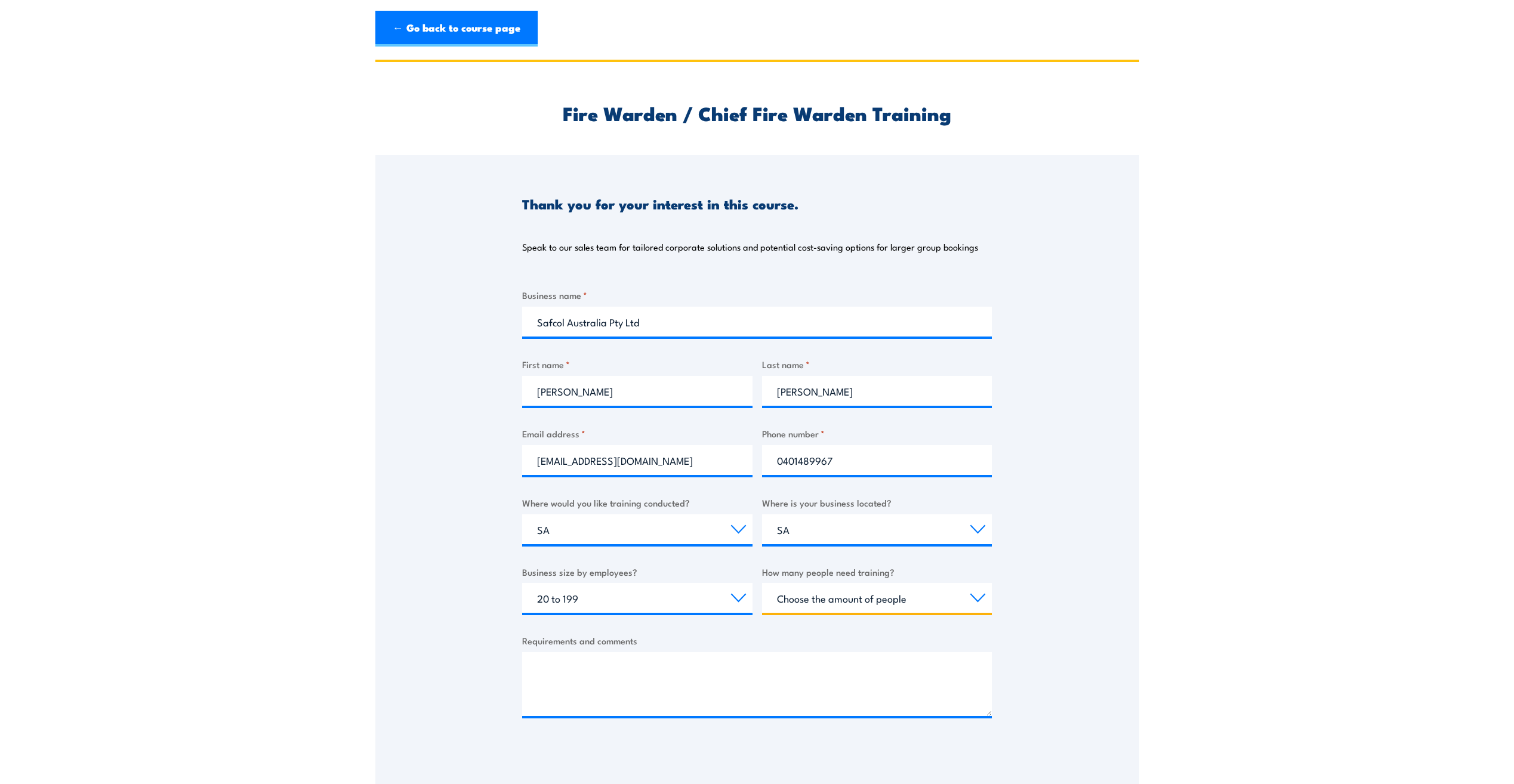
click at [825, 590] on select "Choose the amount of people 1 to 4 5 to 19 20+" at bounding box center [877, 598] width 231 height 30
select select "5 to 19"
click at [762, 583] on select "Choose the amount of people 1 to 4 5 to 19 20+" at bounding box center [877, 598] width 231 height 30
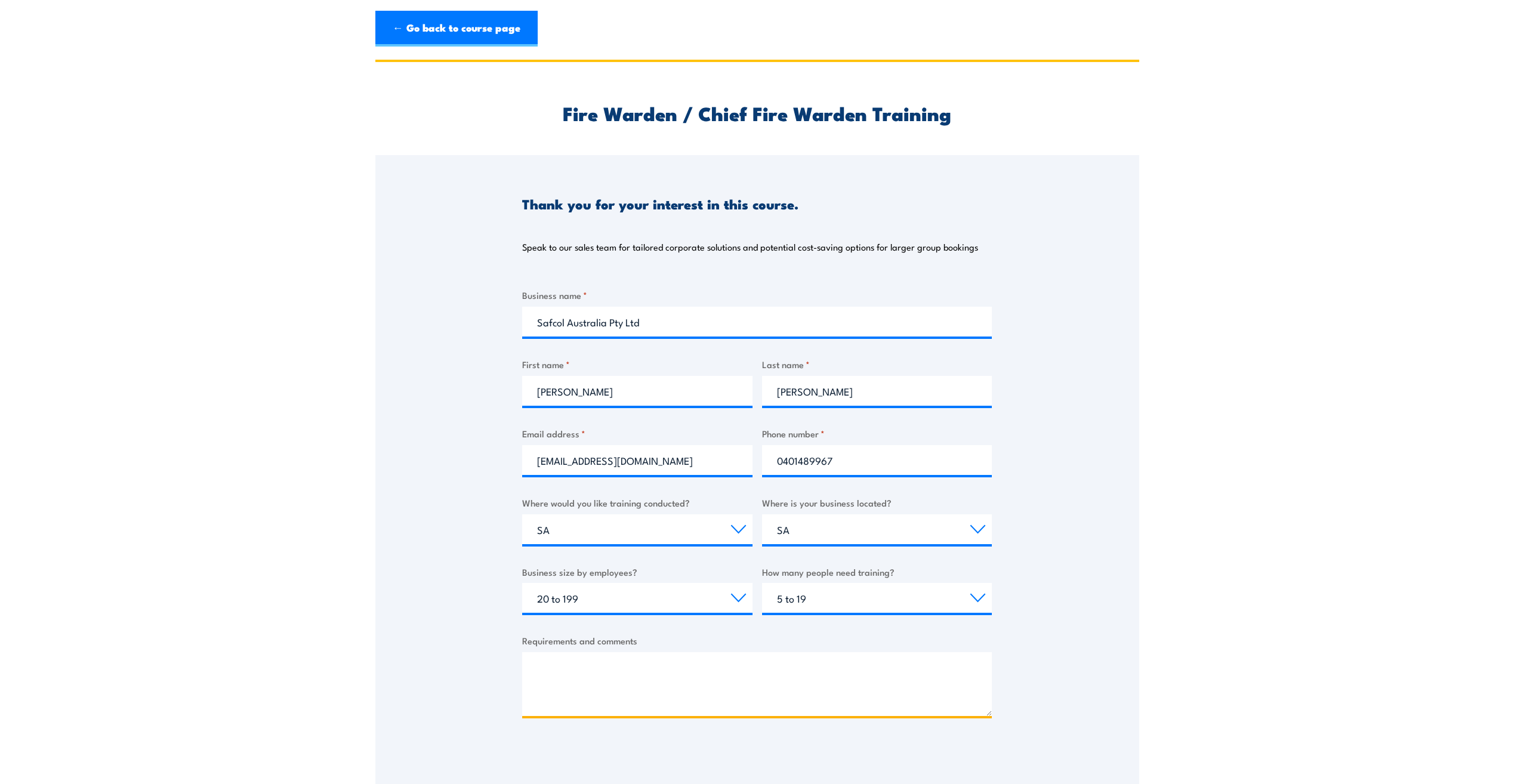
click at [765, 678] on textarea "Requirements and comments" at bounding box center [757, 684] width 470 height 64
type textarea "I"
click at [644, 710] on textarea "Good afternoon, Is it possible to do a group training session for 2 x chief FW'…" at bounding box center [757, 684] width 470 height 64
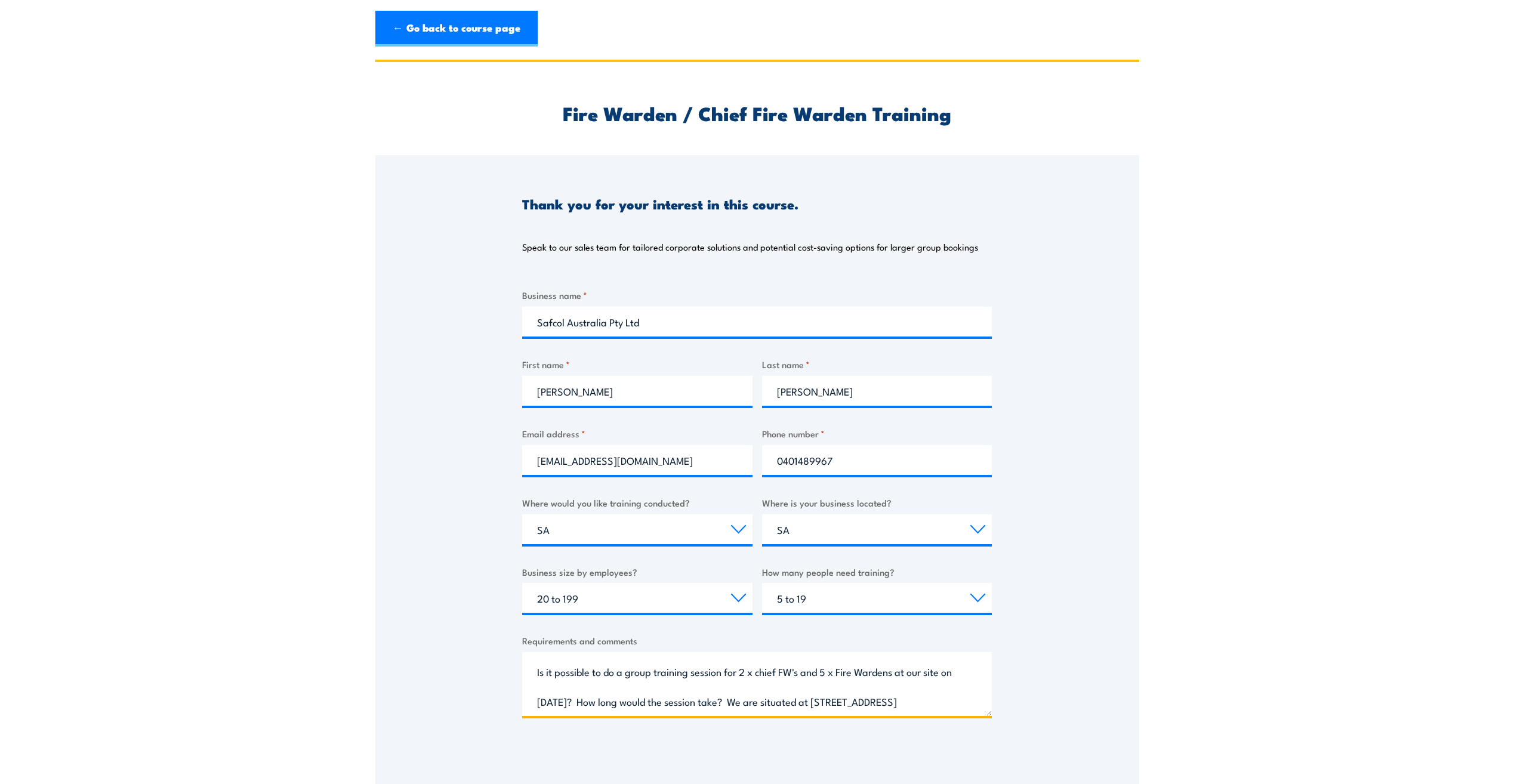
scroll to position [49, 0]
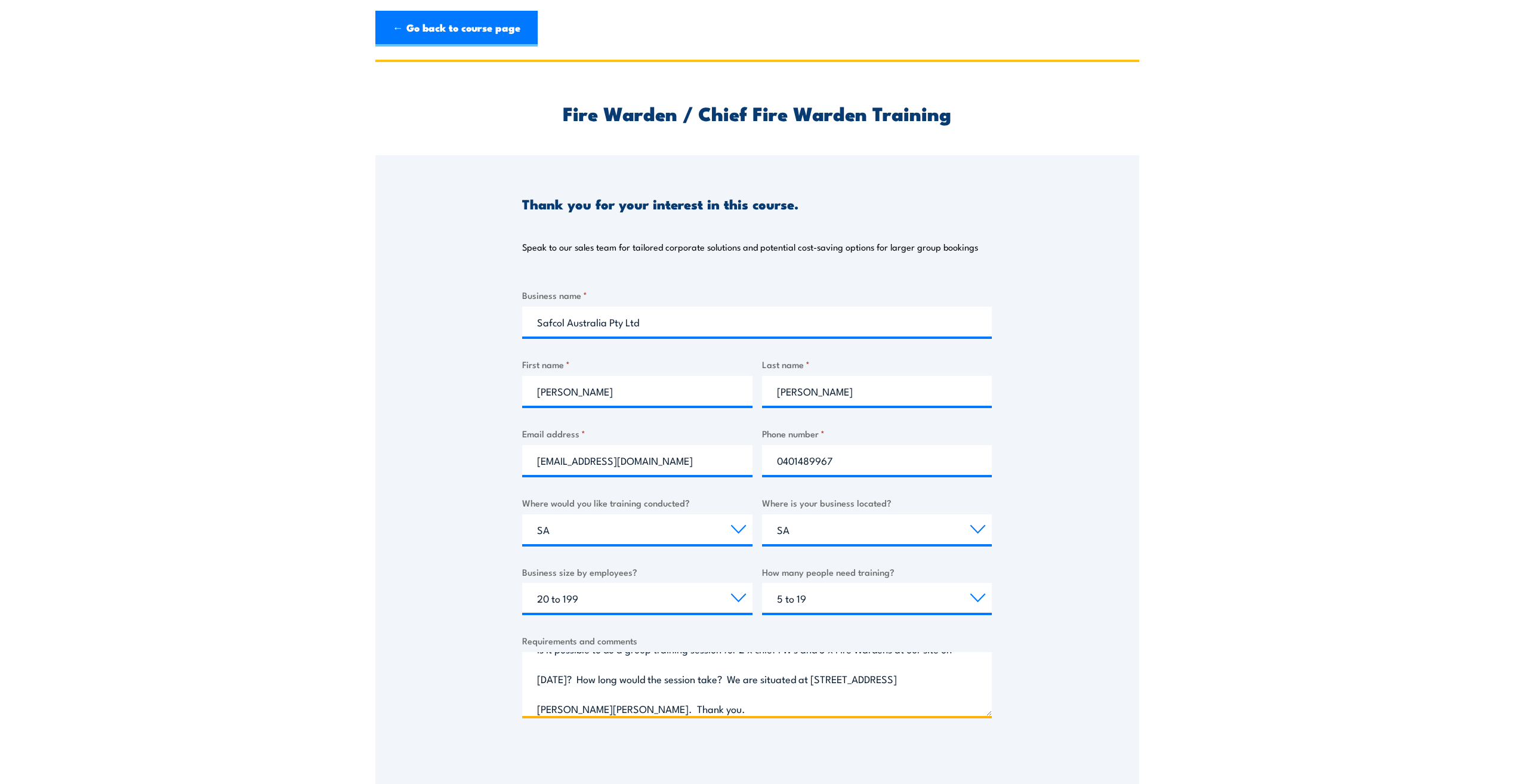
drag, startPoint x: 755, startPoint y: 683, endPoint x: 781, endPoint y: 661, distance: 34.1
click at [756, 681] on textarea "Good afternoon, Is it possible to do a group training session for 2 x chief FW'…" at bounding box center [757, 684] width 470 height 64
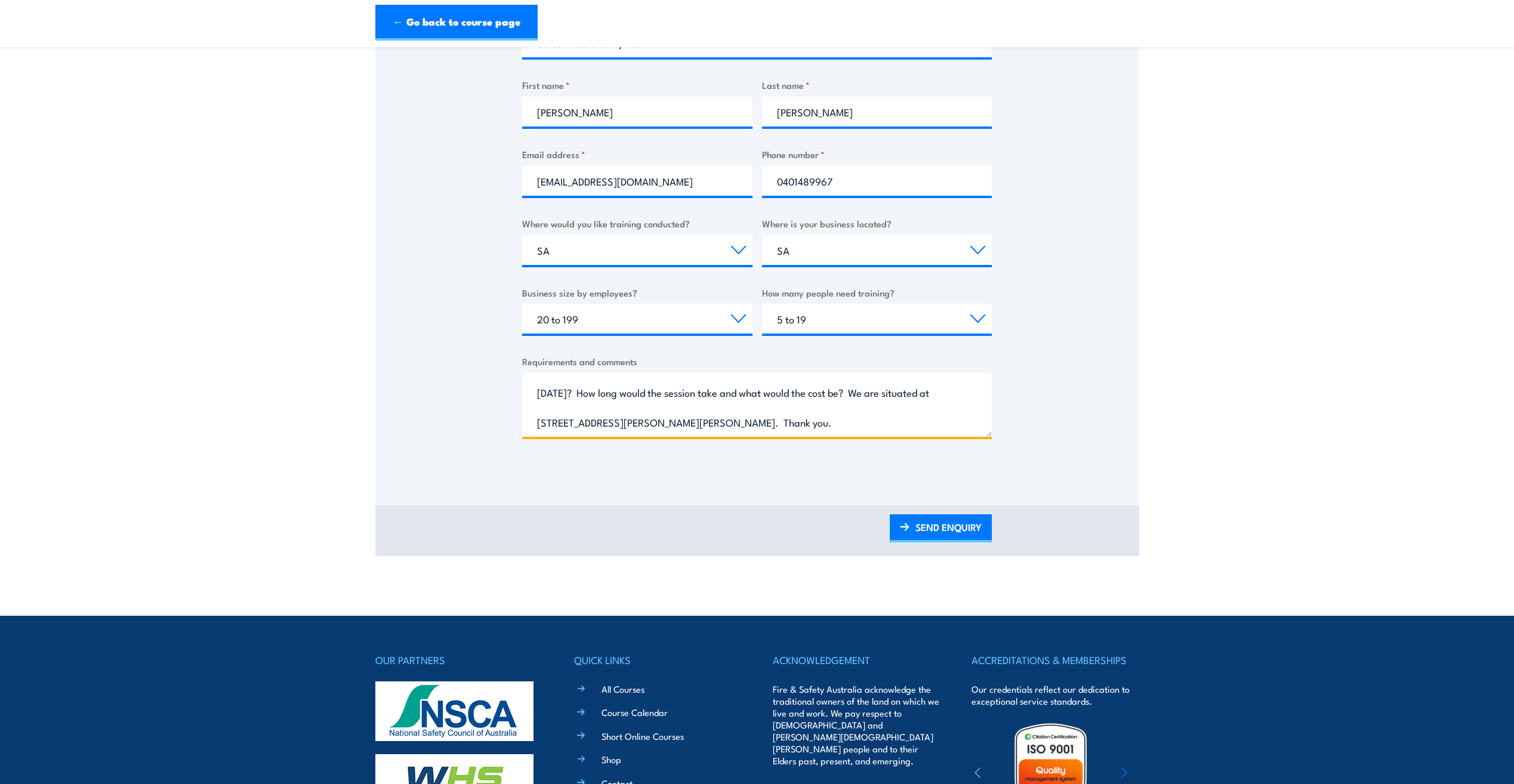
scroll to position [298, 0]
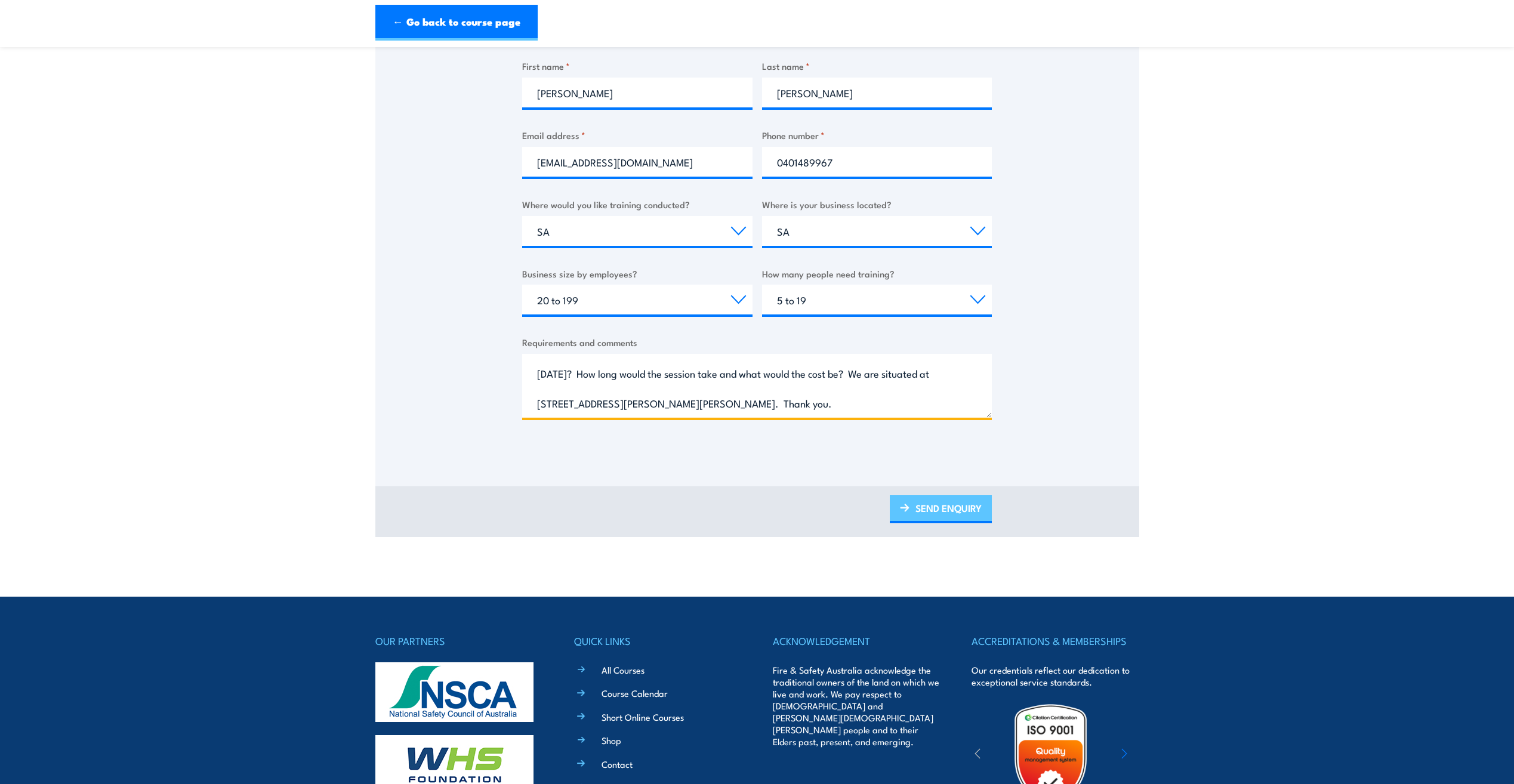
type textarea "Good afternoon, Is it possible to do a group training session for 2 x chief FW'…"
click at [933, 510] on link "SEND ENQUIRY" at bounding box center [941, 509] width 102 height 28
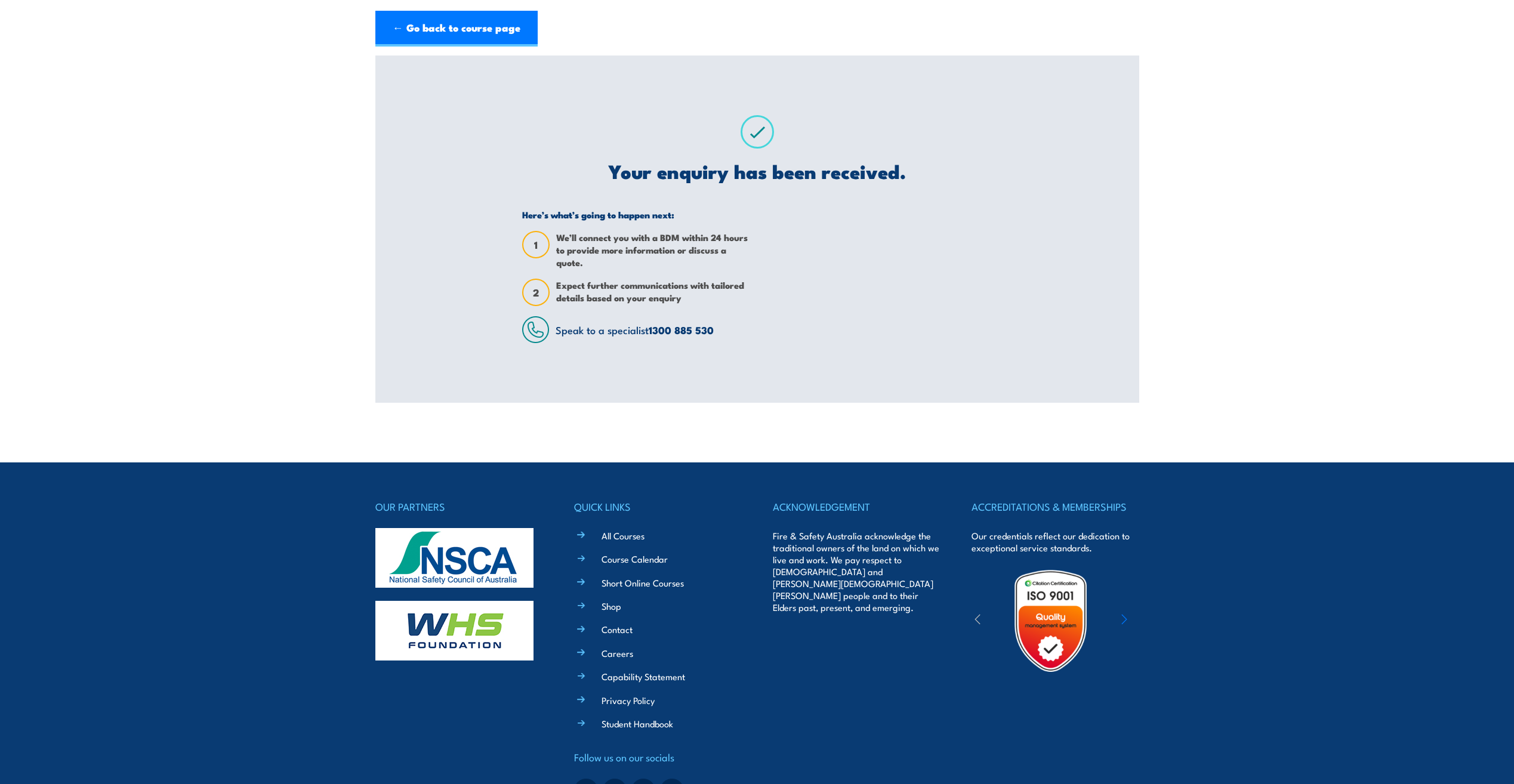
scroll to position [0, 0]
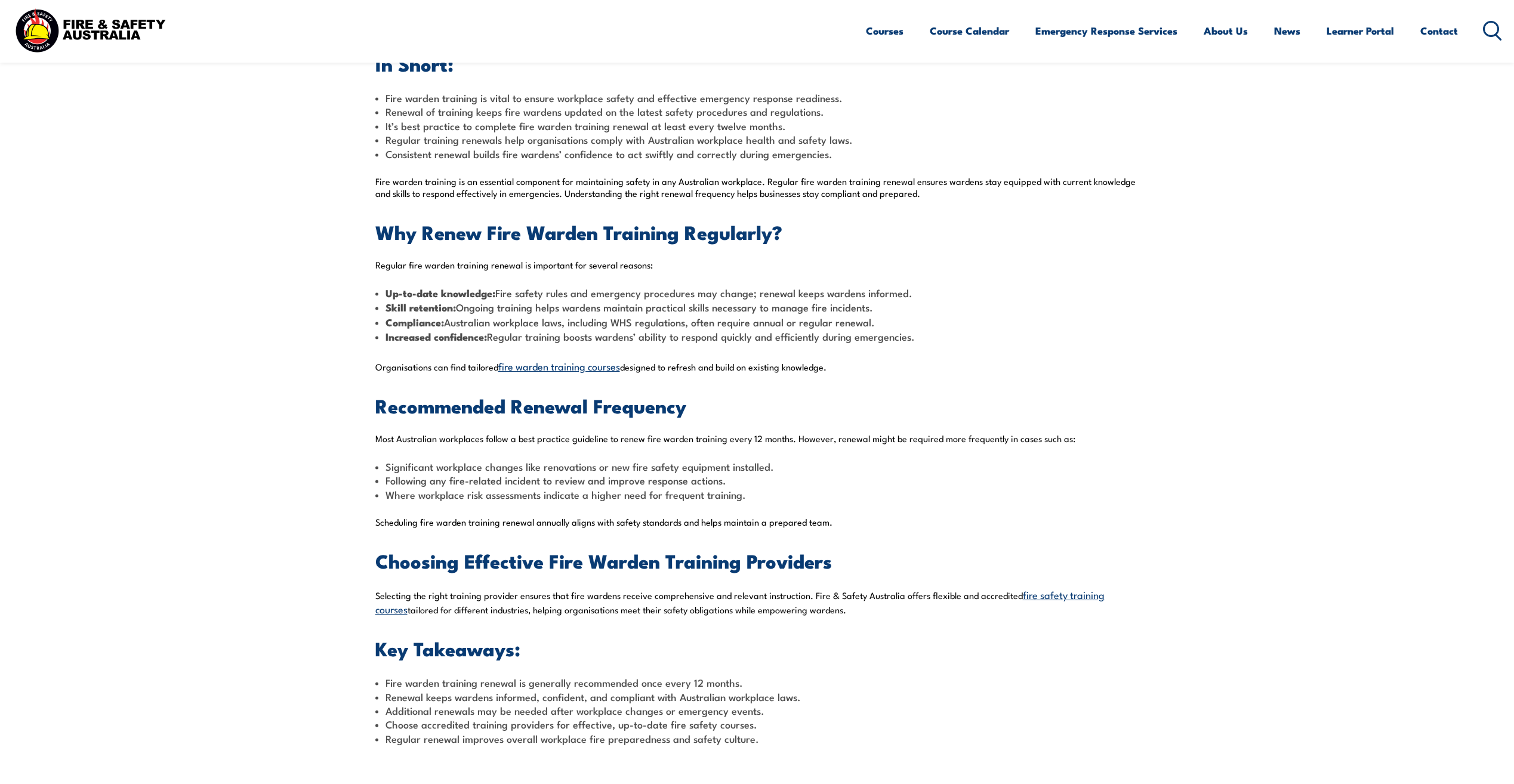
scroll to position [418, 0]
